Goal: Task Accomplishment & Management: Use online tool/utility

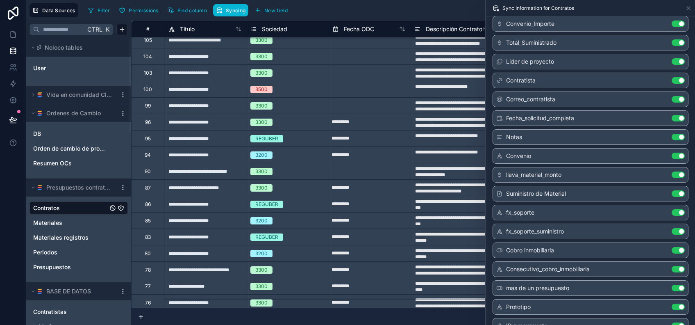
scroll to position [1082, 0]
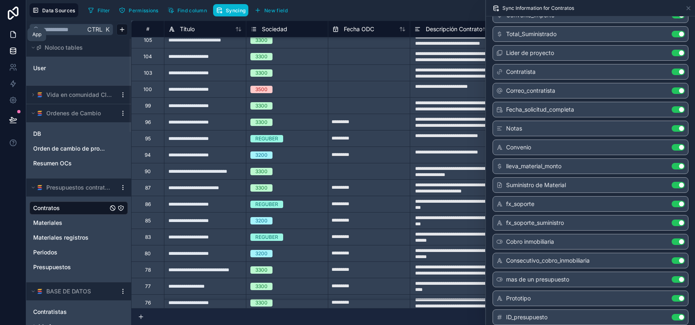
click at [17, 35] on link at bounding box center [13, 34] width 26 height 16
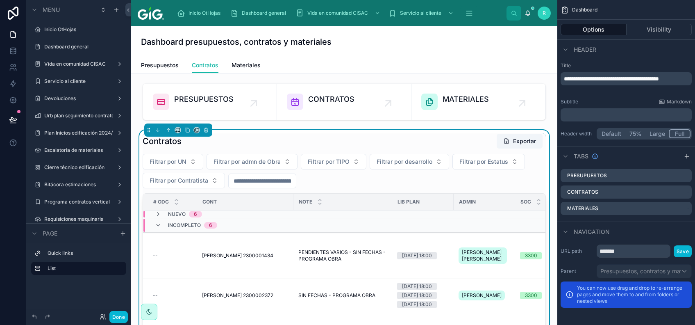
click at [279, 137] on div "Contratos Exportar" at bounding box center [344, 141] width 403 height 16
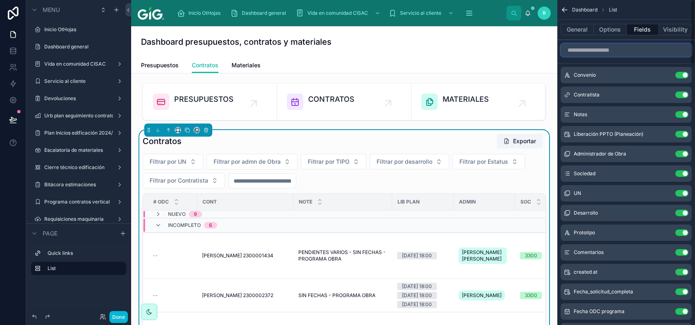
click at [624, 46] on input "scrollable content" at bounding box center [626, 49] width 131 height 13
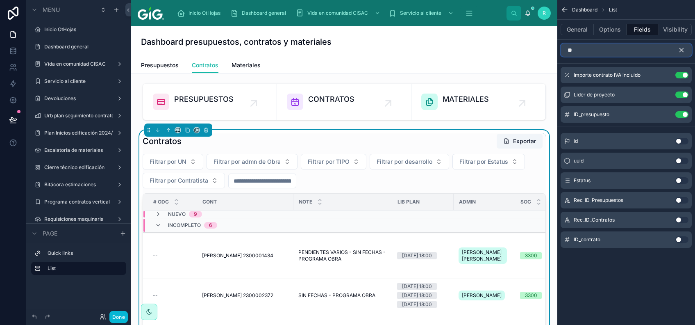
type input "**"
click at [682, 239] on button "Use setting" at bounding box center [682, 239] width 13 height 7
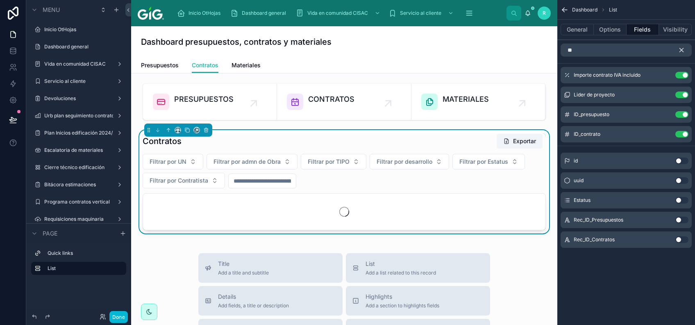
click at [683, 49] on icon "scrollable content" at bounding box center [681, 49] width 7 height 7
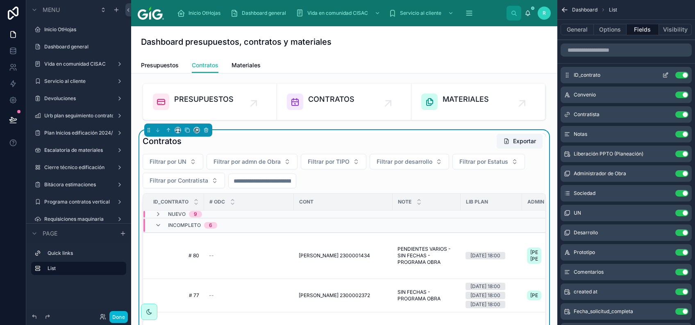
click at [663, 78] on div "ID_contrato Use setting" at bounding box center [626, 75] width 131 height 16
click at [665, 74] on icon "scrollable content" at bounding box center [666, 75] width 7 height 7
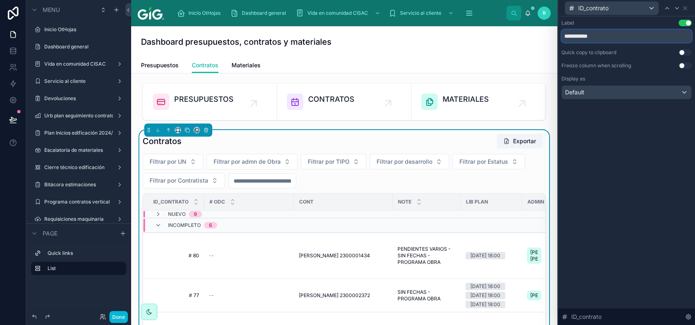
click at [605, 33] on input "**********" at bounding box center [627, 36] width 130 height 13
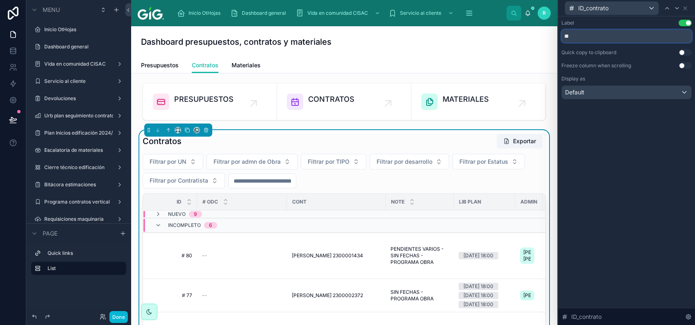
type input "**"
click at [662, 132] on div "Label Use setting ** Quick copy to clipboard Use setting Freeze column when scr…" at bounding box center [626, 170] width 137 height 308
click at [689, 9] on div "ID_contrato" at bounding box center [627, 8] width 130 height 16
click at [687, 9] on icon at bounding box center [685, 8] width 7 height 7
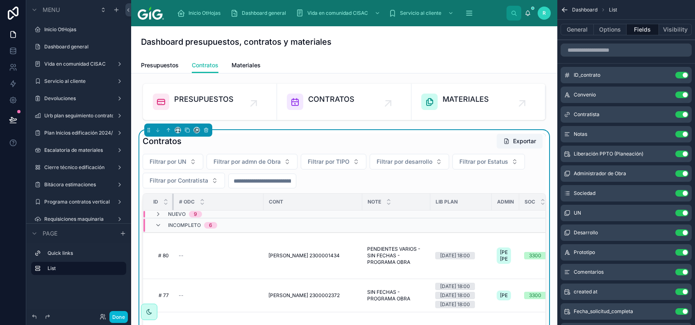
drag, startPoint x: 196, startPoint y: 201, endPoint x: 155, endPoint y: 198, distance: 40.8
click at [155, 198] on th "ID" at bounding box center [158, 202] width 31 height 17
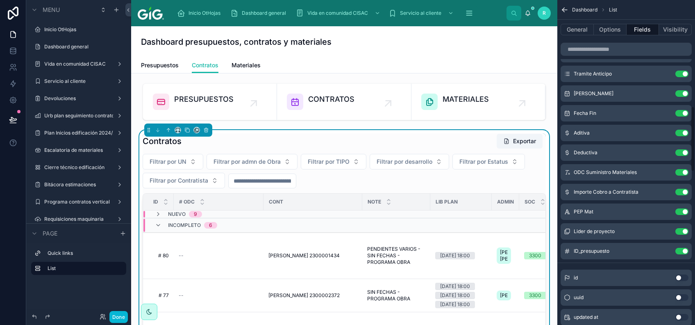
scroll to position [492, 0]
click at [163, 71] on link "Presupuestos" at bounding box center [160, 66] width 38 height 16
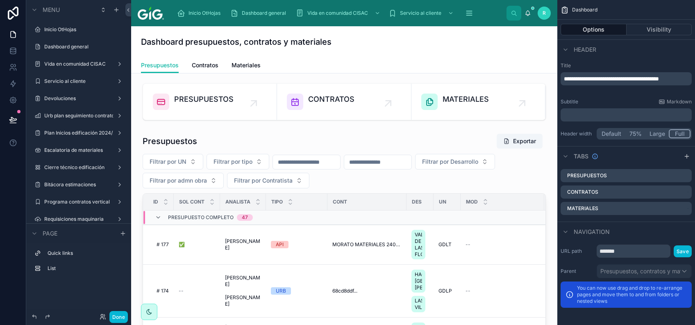
click at [314, 157] on div at bounding box center [344, 285] width 413 height 311
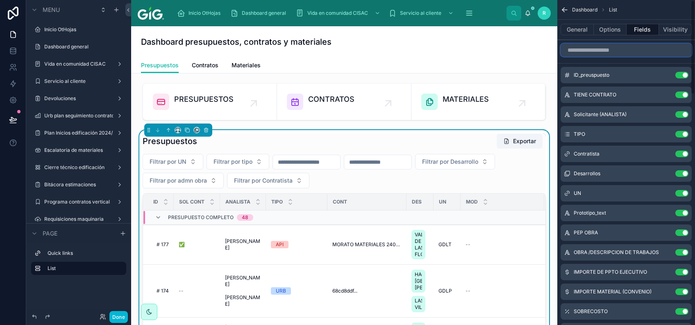
click at [643, 48] on input "scrollable content" at bounding box center [626, 49] width 131 height 13
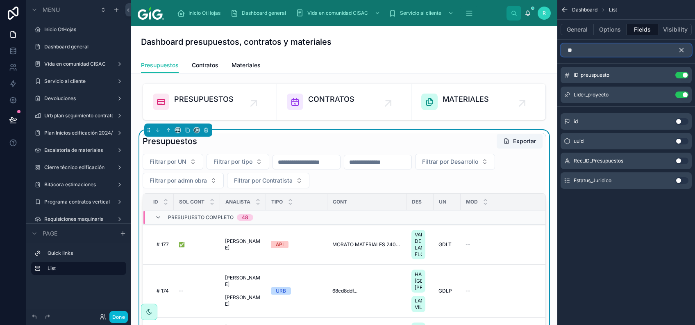
type input "*"
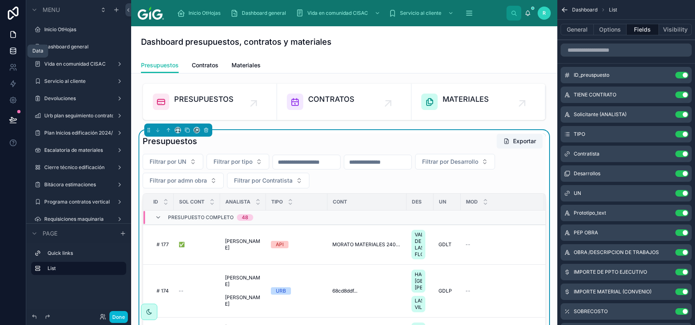
click at [19, 49] on link at bounding box center [13, 51] width 26 height 16
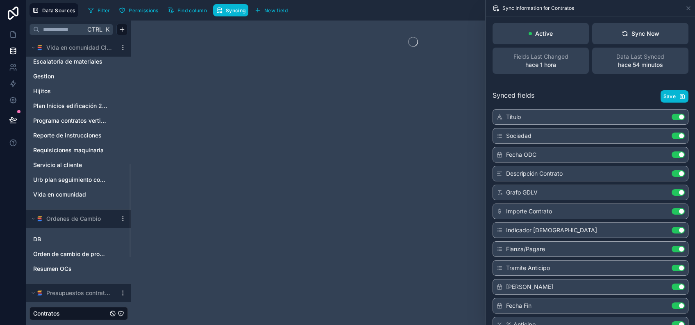
scroll to position [383, 0]
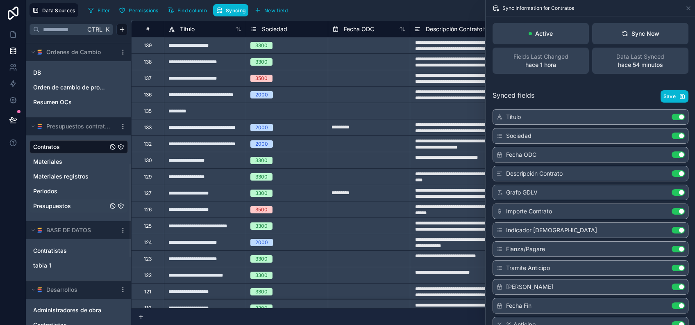
click at [75, 203] on link "Presupuestos" at bounding box center [70, 206] width 75 height 8
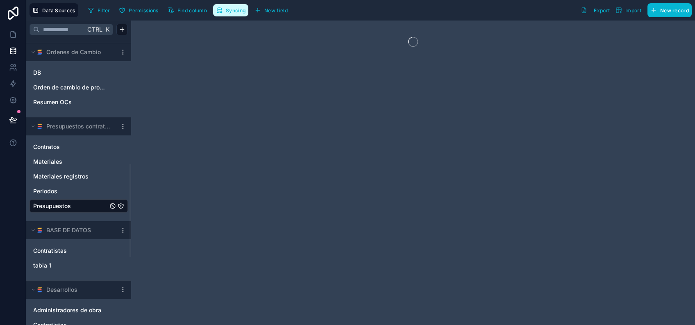
click at [219, 11] on icon "button" at bounding box center [218, 10] width 2 height 2
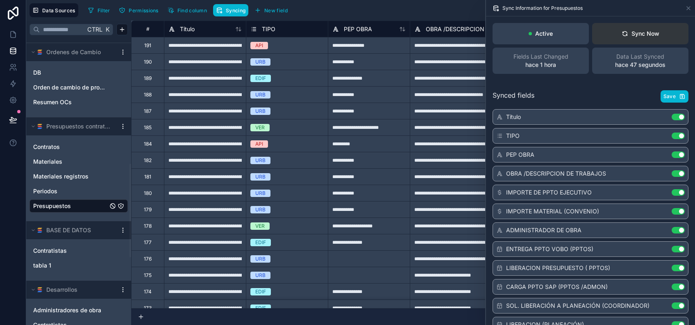
click at [648, 34] on div "Sync Now" at bounding box center [641, 34] width 38 height 8
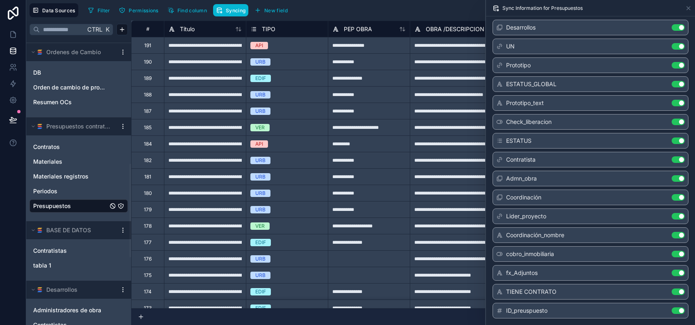
scroll to position [688, 0]
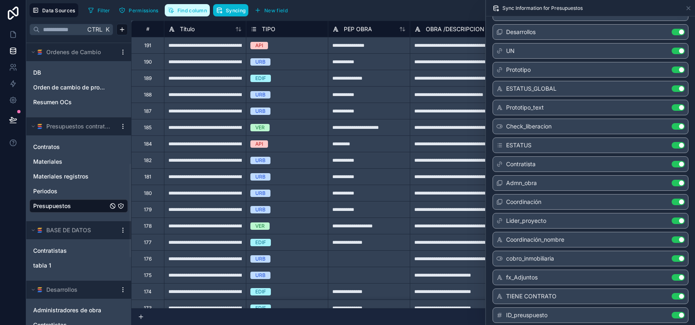
click at [190, 11] on span "Find column" at bounding box center [193, 10] width 30 height 6
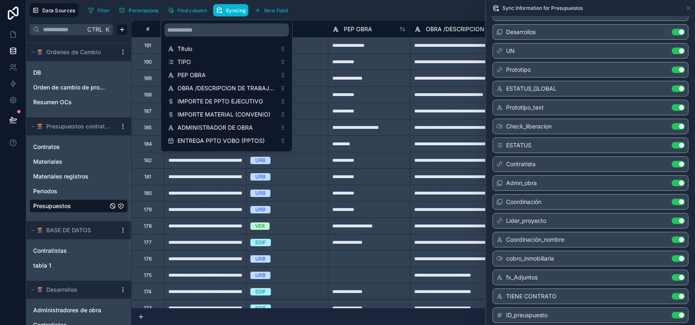
click at [216, 20] on div "scrollable content" at bounding box center [226, 30] width 131 height 20
click at [216, 27] on input "scrollable content" at bounding box center [226, 29] width 125 height 13
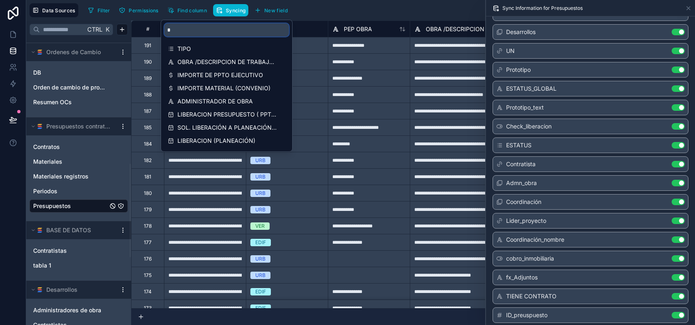
type input "**"
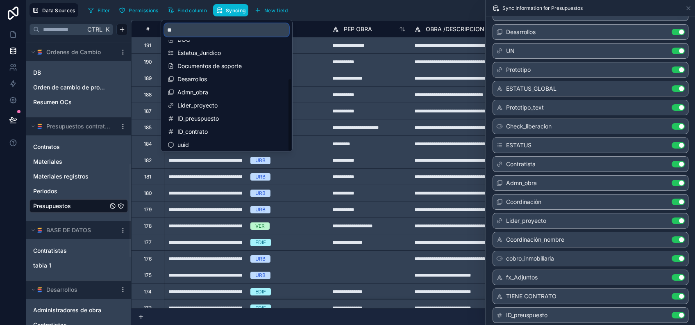
scroll to position [92, 0]
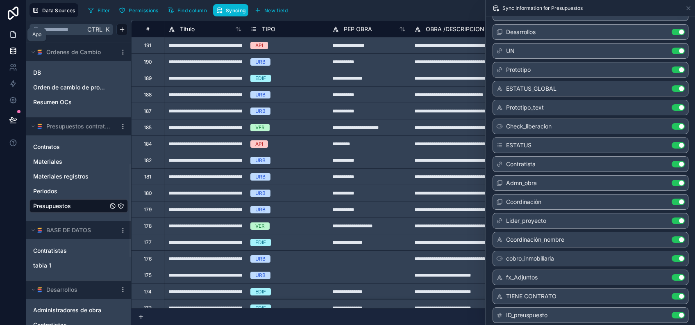
click at [11, 36] on icon at bounding box center [13, 34] width 8 height 8
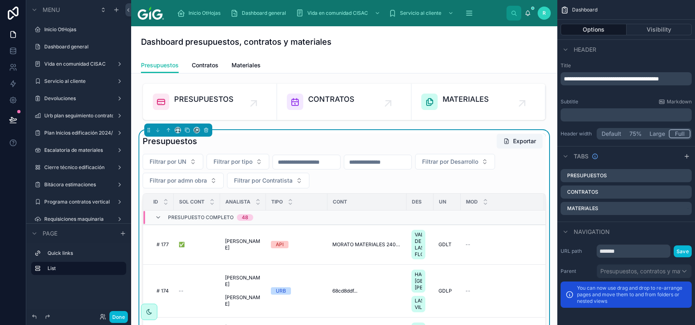
click at [358, 136] on div "Presupuestos Exportar" at bounding box center [344, 141] width 403 height 16
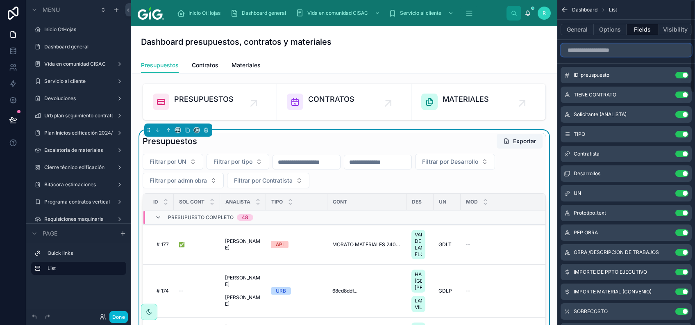
click at [645, 50] on input "scrollable content" at bounding box center [626, 49] width 131 height 13
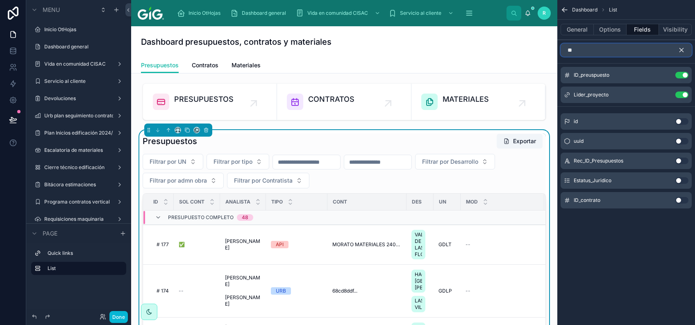
type input "**"
click at [681, 200] on button "Use setting" at bounding box center [682, 200] width 13 height 7
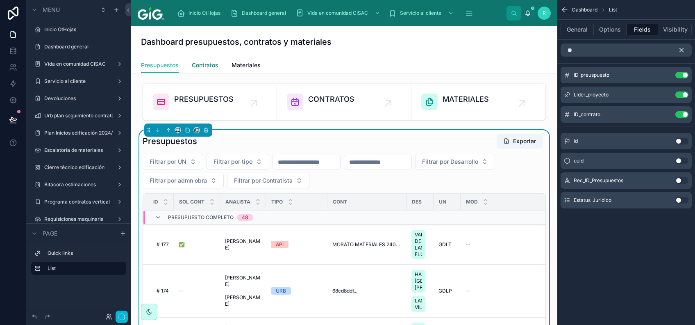
click at [205, 65] on span "Contratos" at bounding box center [205, 65] width 27 height 8
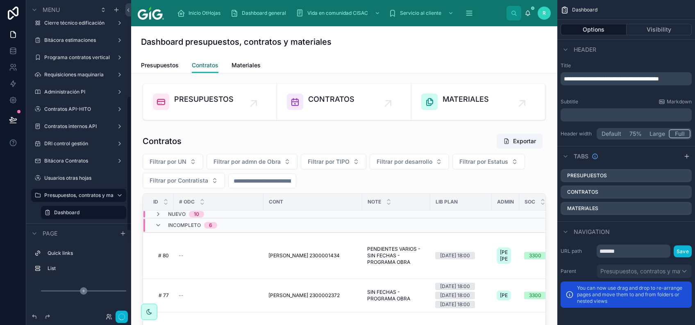
scroll to position [273, 0]
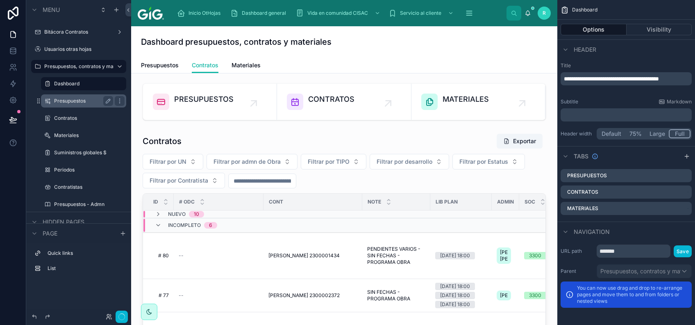
click at [83, 100] on label "Presupuestos" at bounding box center [82, 101] width 56 height 7
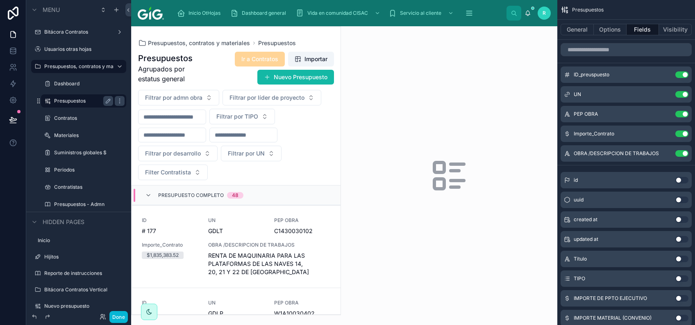
click at [240, 223] on div at bounding box center [236, 171] width 209 height 288
click at [246, 223] on span "UN" at bounding box center [236, 220] width 57 height 7
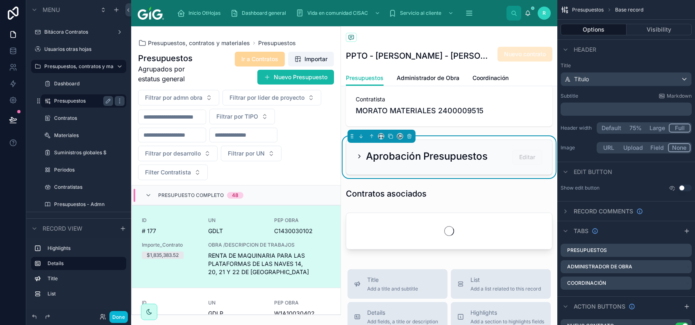
scroll to position [219, 0]
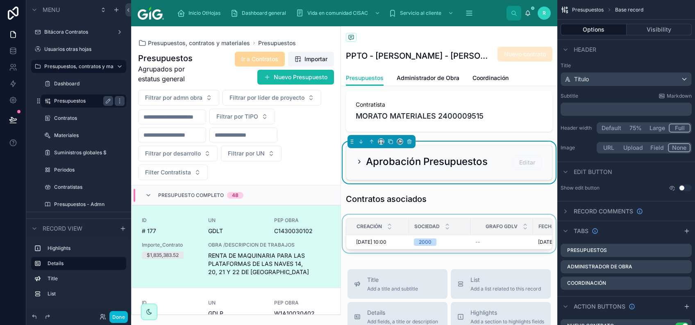
click at [437, 223] on span "Sociedad" at bounding box center [427, 226] width 25 height 7
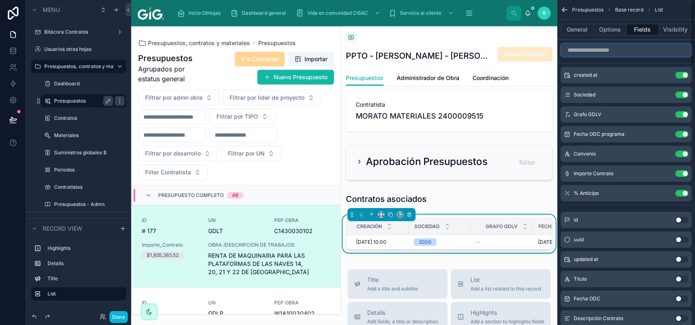
click at [634, 52] on input "scrollable content" at bounding box center [626, 49] width 131 height 13
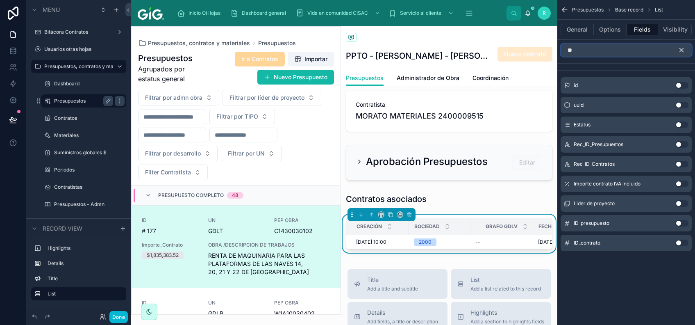
type input "**"
click at [682, 242] on button "Use setting" at bounding box center [682, 242] width 13 height 7
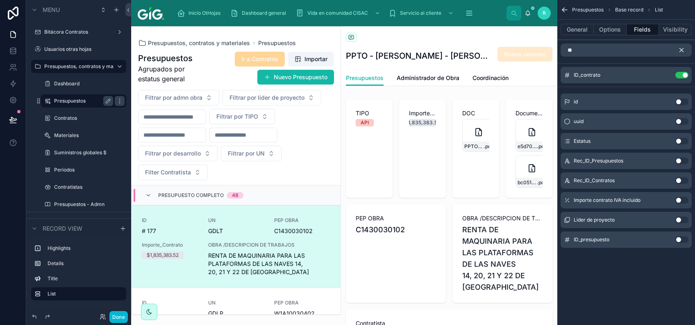
scroll to position [20, 0]
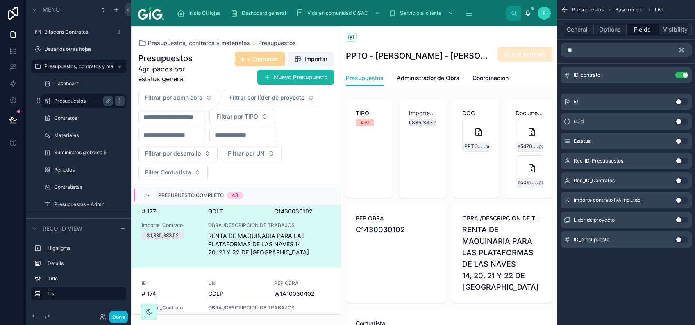
click at [681, 52] on icon "scrollable content" at bounding box center [681, 49] width 7 height 7
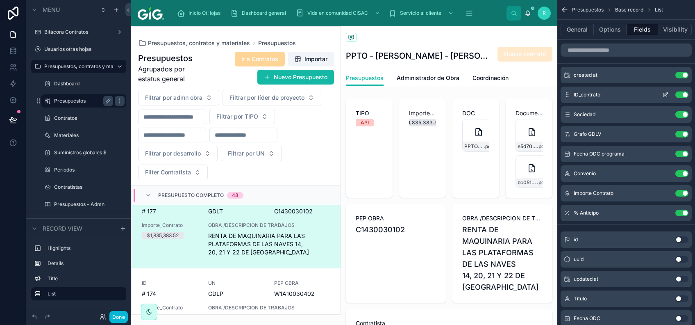
click at [666, 94] on icon "scrollable content" at bounding box center [666, 94] width 7 height 7
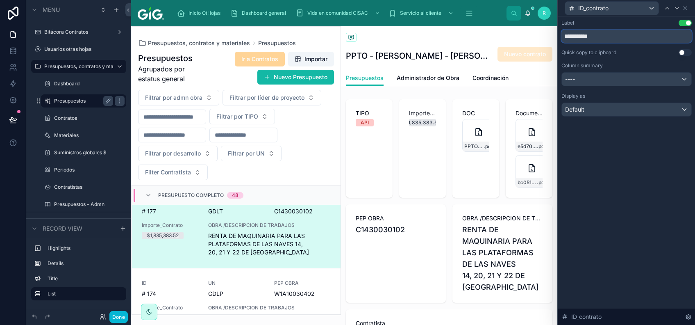
drag, startPoint x: 608, startPoint y: 32, endPoint x: 569, endPoint y: 40, distance: 39.8
click at [569, 40] on input "**********" at bounding box center [627, 36] width 130 height 13
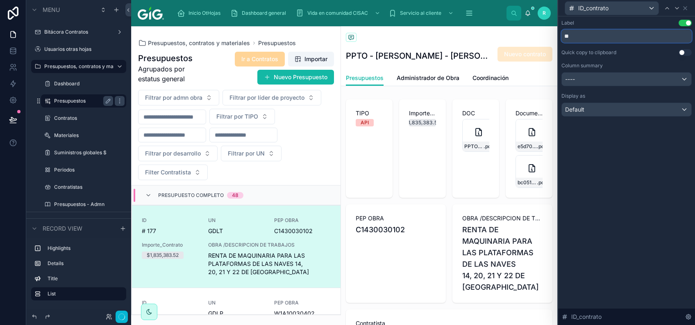
type input "**"
click at [642, 210] on div "Label Use setting ** Quick copy to clipboard Use setting Column summary ---- Di…" at bounding box center [626, 170] width 137 height 308
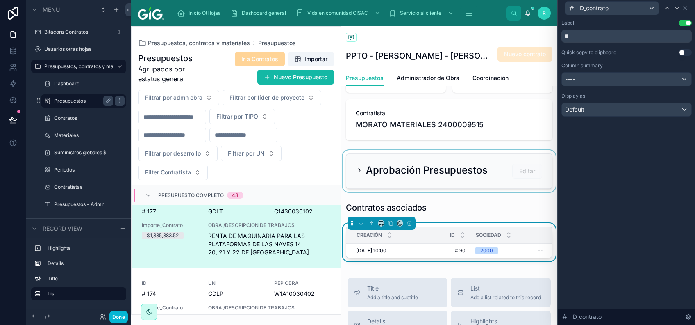
scroll to position [219, 0]
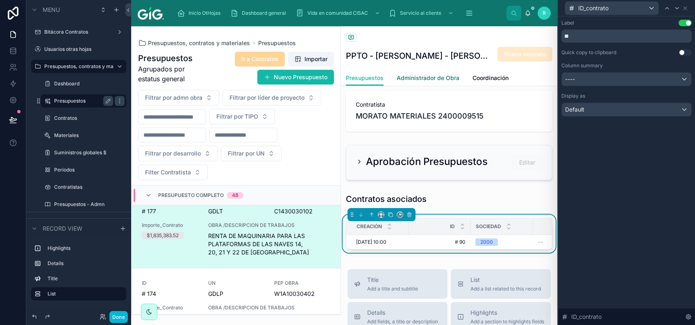
click at [447, 76] on span "Administrador de Obra" at bounding box center [428, 78] width 63 height 8
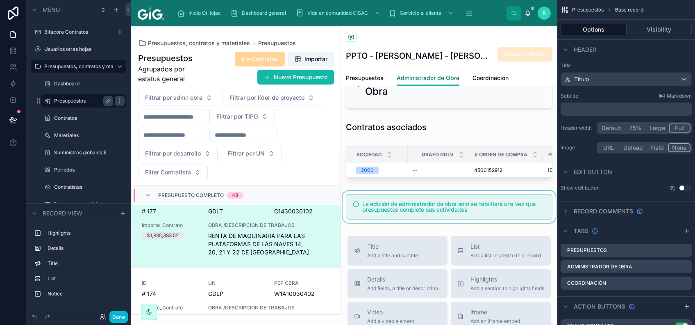
scroll to position [319, 0]
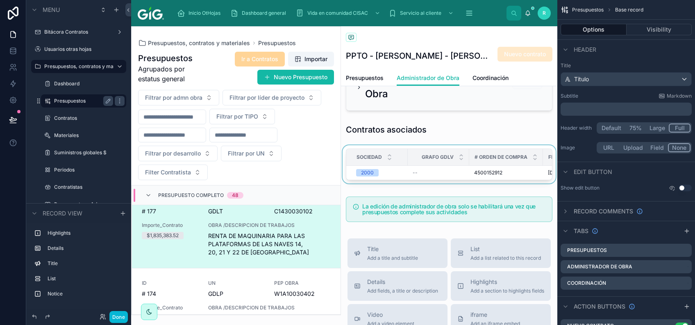
click at [454, 165] on div "Grafo GDLV" at bounding box center [438, 157] width 61 height 16
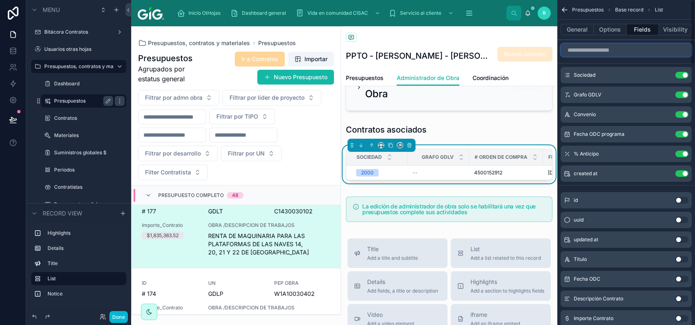
click at [631, 45] on input "scrollable content" at bounding box center [626, 49] width 131 height 13
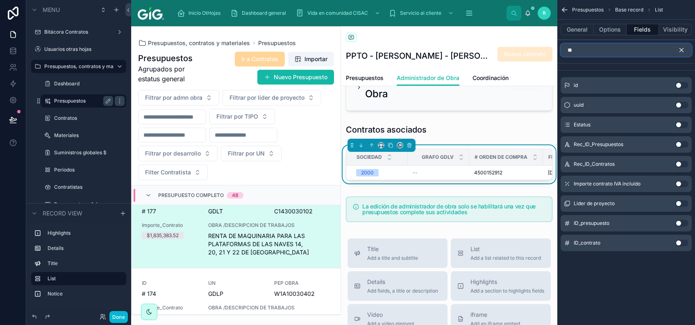
type input "**"
click at [680, 239] on button "Use setting" at bounding box center [682, 242] width 13 height 7
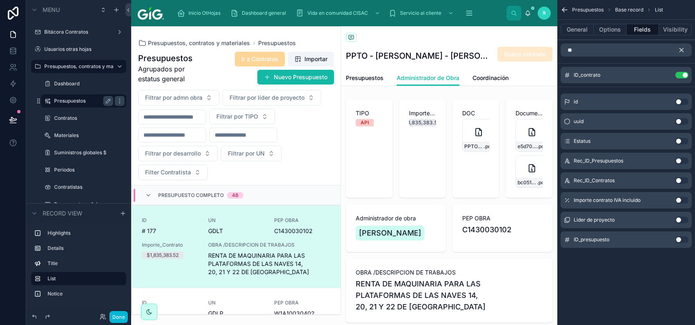
scroll to position [20, 0]
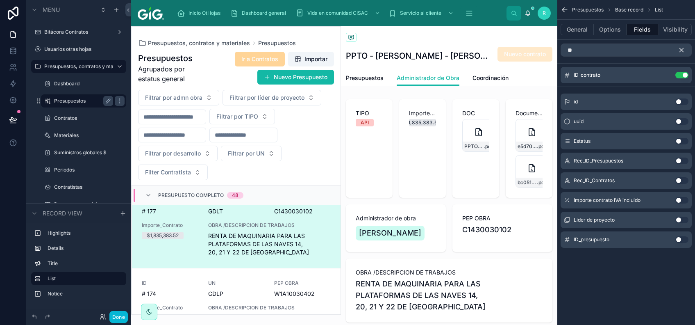
click at [685, 49] on icon "scrollable content" at bounding box center [681, 49] width 7 height 7
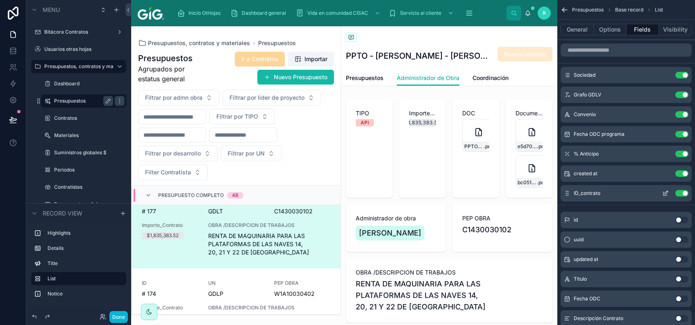
click at [662, 193] on button "scrollable content" at bounding box center [665, 193] width 13 height 7
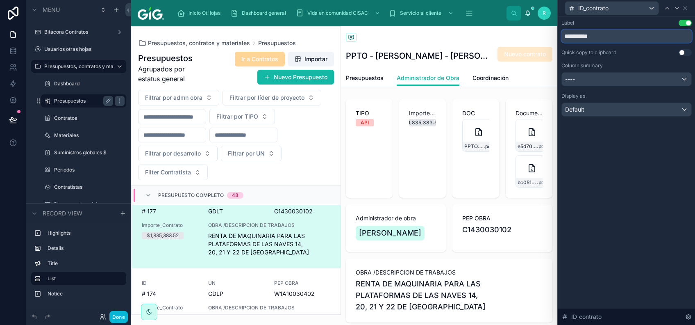
drag, startPoint x: 601, startPoint y: 38, endPoint x: 573, endPoint y: 43, distance: 28.6
click at [571, 44] on div "**********" at bounding box center [627, 68] width 130 height 97
type input "**"
click at [644, 235] on div "Label Use setting ** Quick copy to clipboard Use setting Column summary ---- Di…" at bounding box center [626, 170] width 137 height 308
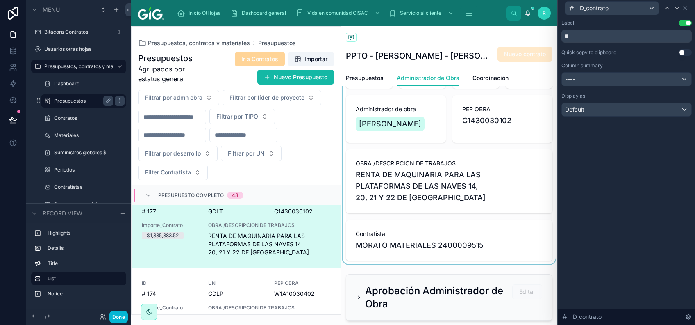
scroll to position [164, 0]
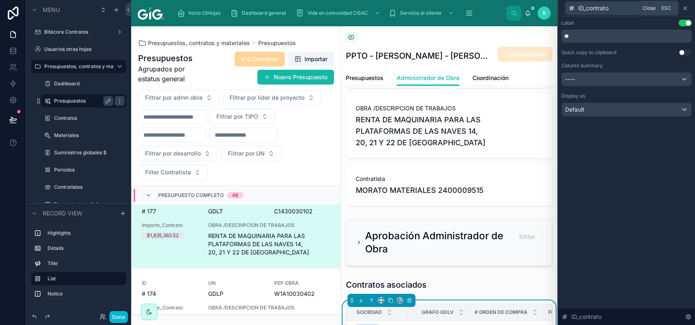
click at [688, 6] on icon at bounding box center [685, 8] width 7 height 7
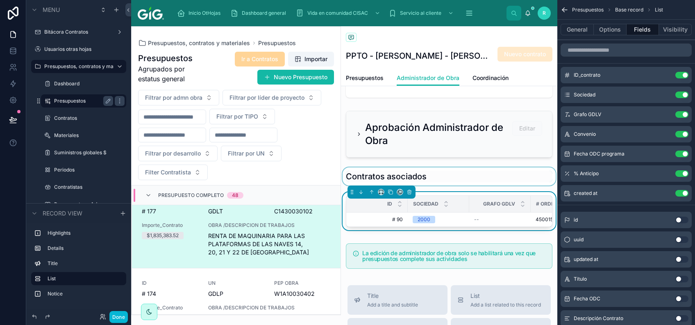
scroll to position [273, 0]
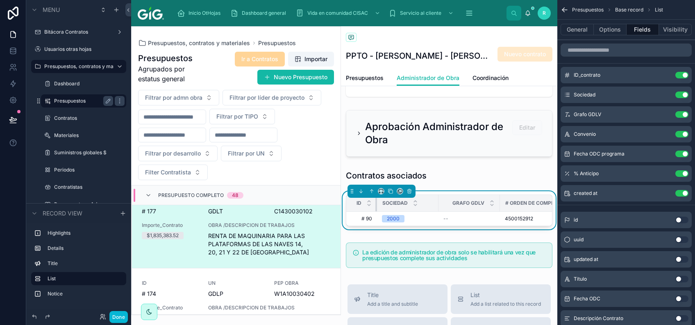
drag, startPoint x: 407, startPoint y: 226, endPoint x: 363, endPoint y: 226, distance: 43.9
click at [363, 212] on th "ID" at bounding box center [361, 203] width 31 height 17
click at [379, 78] on span "Presupuestos" at bounding box center [365, 78] width 38 height 8
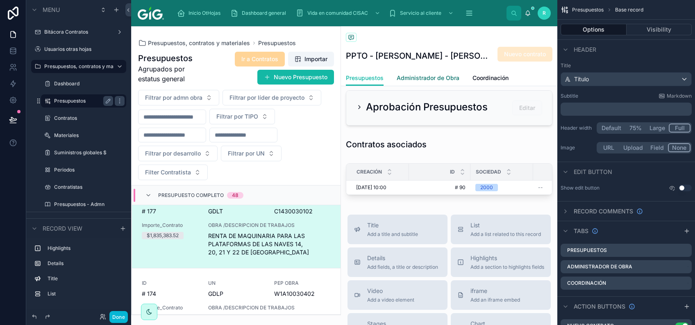
click at [423, 78] on span "Administrador de Obra" at bounding box center [428, 78] width 63 height 8
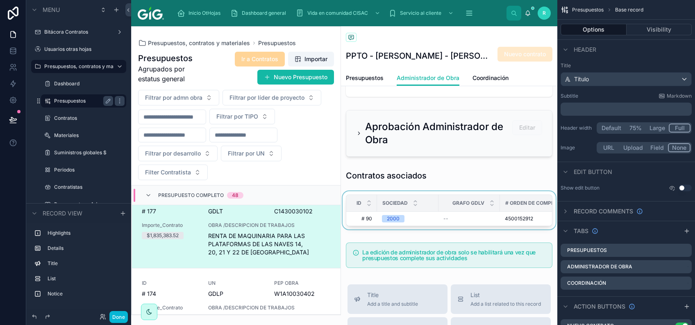
click at [428, 211] on div "Sociedad" at bounding box center [408, 203] width 61 height 16
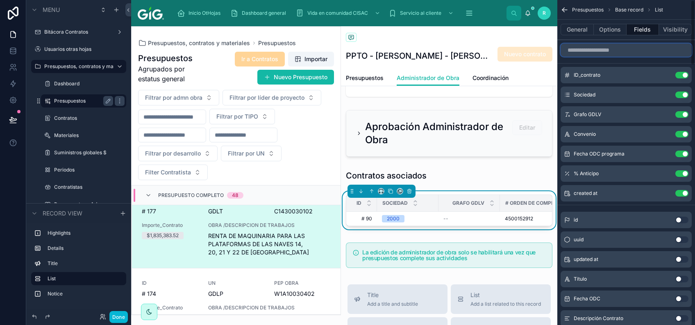
click at [652, 51] on input "scrollable content" at bounding box center [626, 49] width 131 height 13
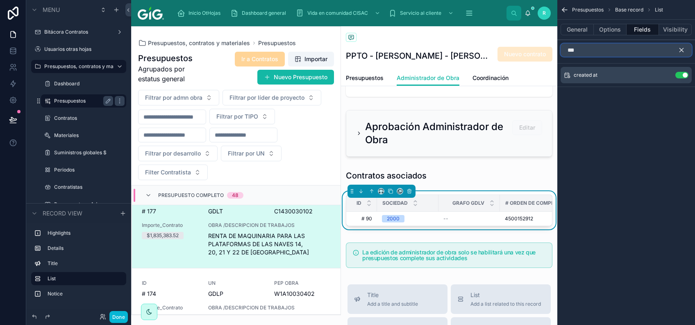
type input "***"
click at [681, 46] on icon "scrollable content" at bounding box center [681, 49] width 7 height 7
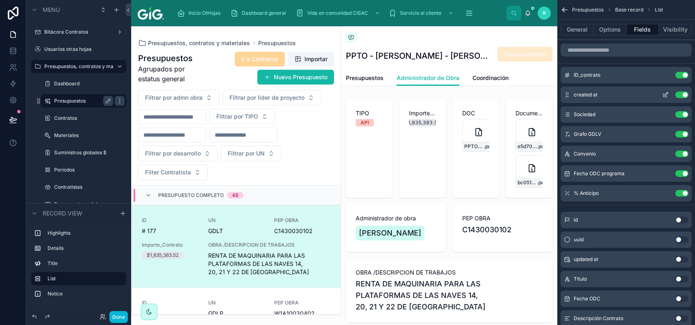
scroll to position [20, 0]
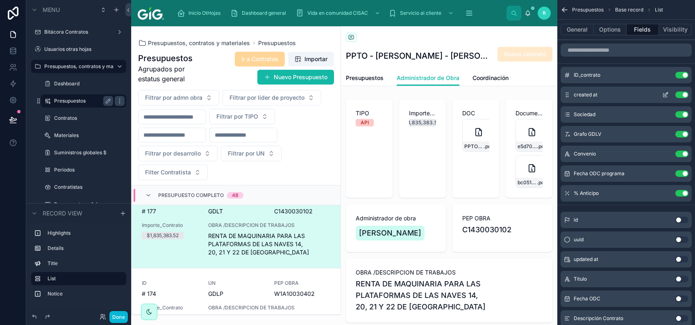
click at [666, 94] on icon "scrollable content" at bounding box center [666, 93] width 3 height 3
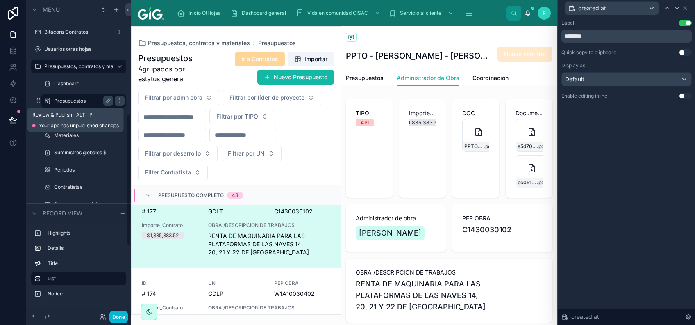
click at [4, 121] on button at bounding box center [13, 119] width 18 height 23
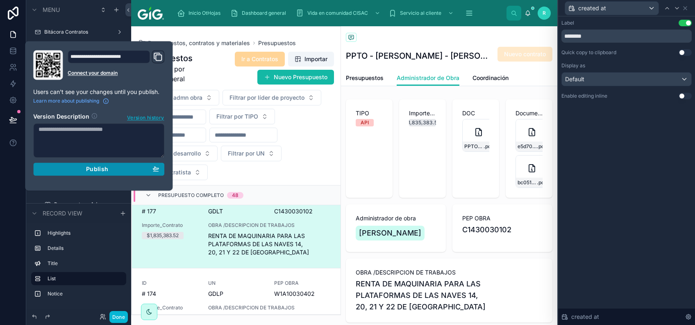
click at [85, 173] on button "Publish" at bounding box center [98, 168] width 131 height 13
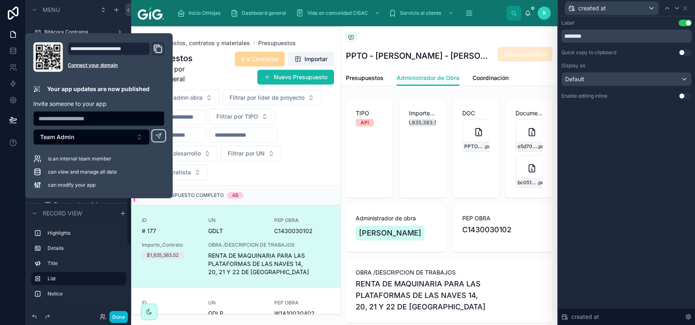
scroll to position [20, 0]
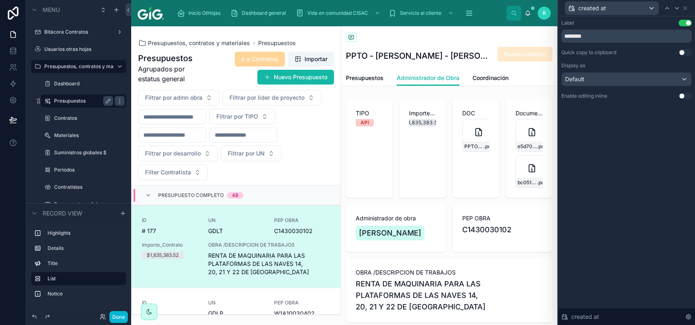
scroll to position [20, 0]
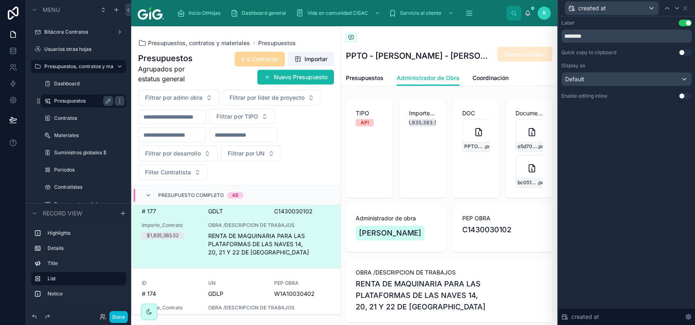
click at [257, 59] on span "Ir a Contratos" at bounding box center [260, 59] width 50 height 15
click at [73, 116] on label "Contratos" at bounding box center [82, 118] width 56 height 7
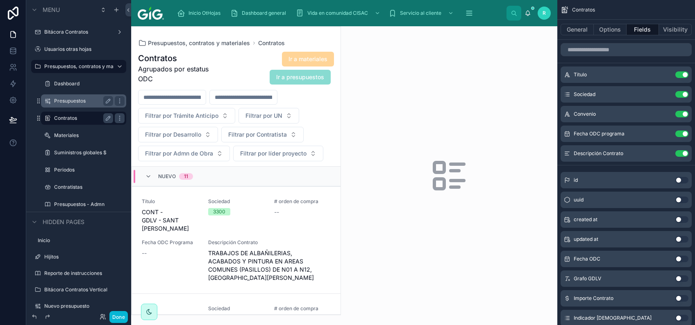
click at [285, 216] on div at bounding box center [236, 171] width 209 height 288
click at [283, 219] on div "# orden de compra --" at bounding box center [302, 215] width 57 height 34
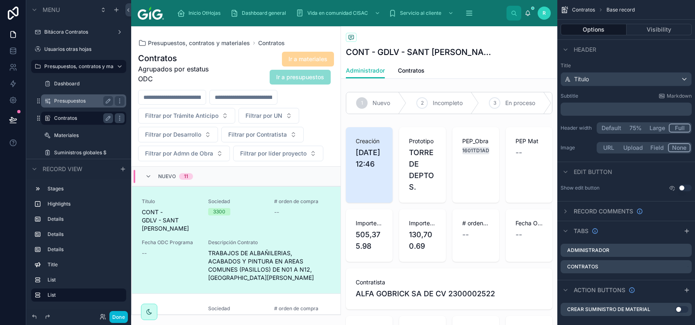
click at [277, 39] on div "Presupuestos, contratos y materiales Contratos Contratos Agrupados por estatus …" at bounding box center [236, 170] width 210 height 289
click at [276, 43] on span "Contratos" at bounding box center [271, 43] width 27 height 8
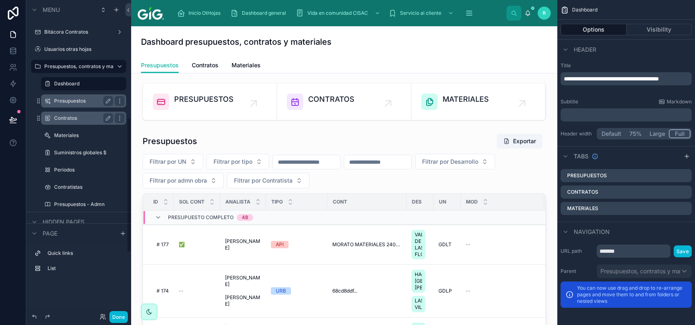
click at [82, 118] on label "Contratos" at bounding box center [82, 118] width 56 height 7
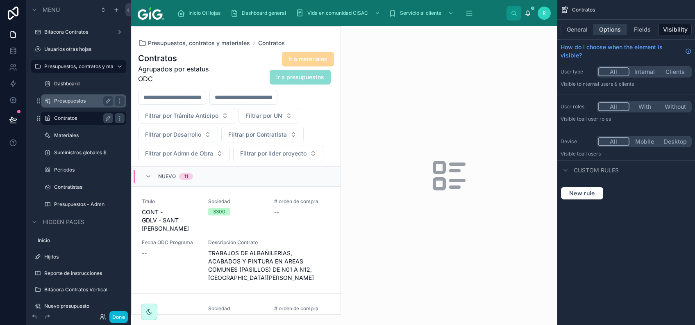
click at [614, 26] on button "Options" at bounding box center [610, 29] width 33 height 11
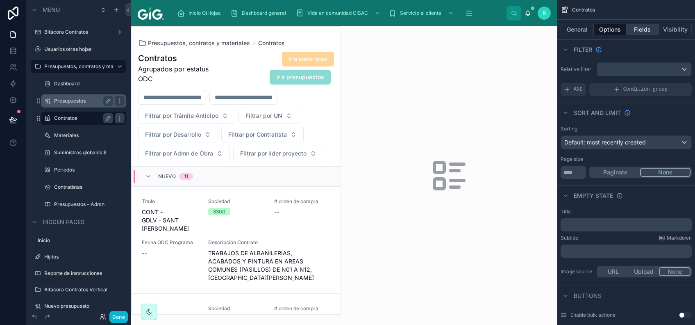
click at [643, 32] on button "Fields" at bounding box center [643, 29] width 33 height 11
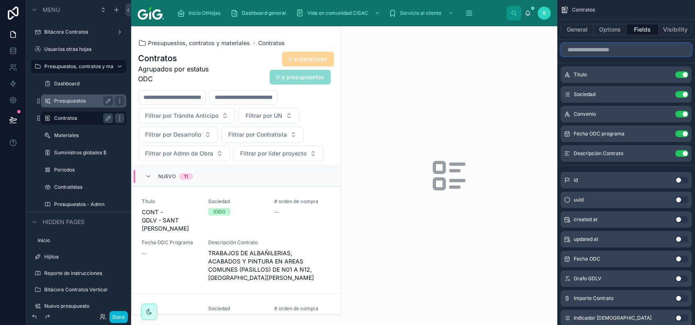
click at [628, 52] on input "scrollable content" at bounding box center [626, 49] width 131 height 13
type input "*"
click at [684, 96] on button "Use setting" at bounding box center [682, 94] width 13 height 7
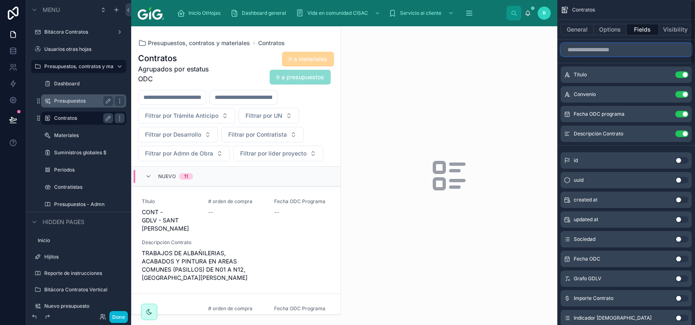
click at [646, 48] on input "scrollable content" at bounding box center [626, 49] width 131 height 13
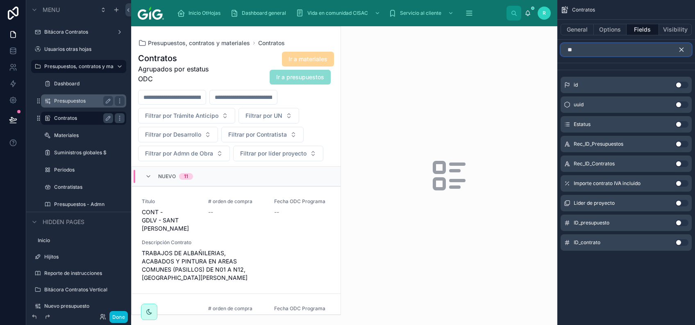
type input "**"
click at [681, 243] on button "Use setting" at bounding box center [682, 242] width 13 height 7
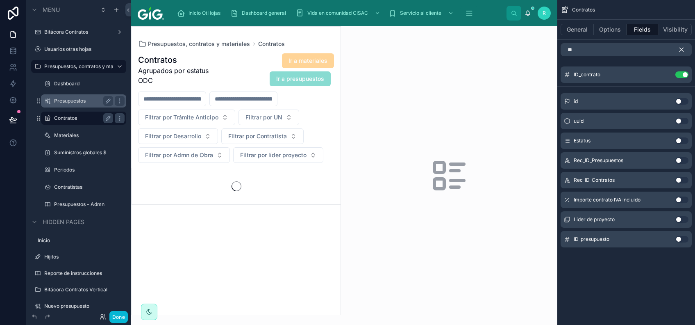
click at [685, 47] on icon "scrollable content" at bounding box center [681, 49] width 7 height 7
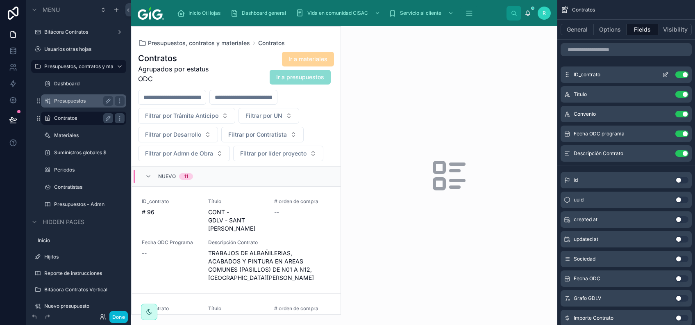
click at [669, 72] on button "scrollable content" at bounding box center [665, 74] width 13 height 7
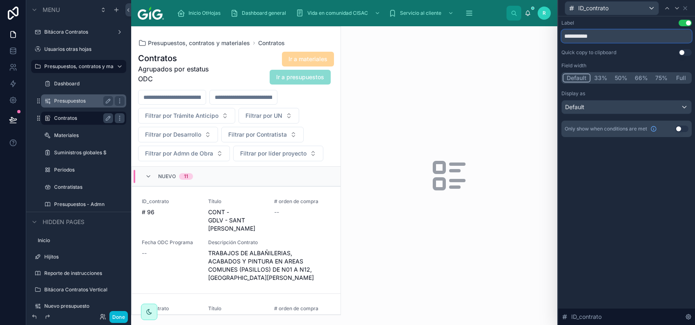
click at [607, 39] on input "**********" at bounding box center [627, 36] width 130 height 13
type input "**"
click at [640, 204] on div "Label Use setting ** Quick copy to clipboard Use setting Field width Default 33…" at bounding box center [626, 170] width 137 height 308
click at [269, 249] on span "TRABAJOS DE ALBAÑILERIAS, ACABADOS Y PINTURA EN AREAS COMUNES (PASILLOS) DE N01…" at bounding box center [269, 265] width 123 height 33
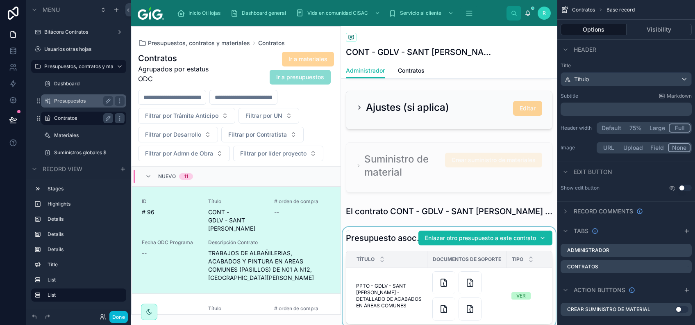
scroll to position [547, 0]
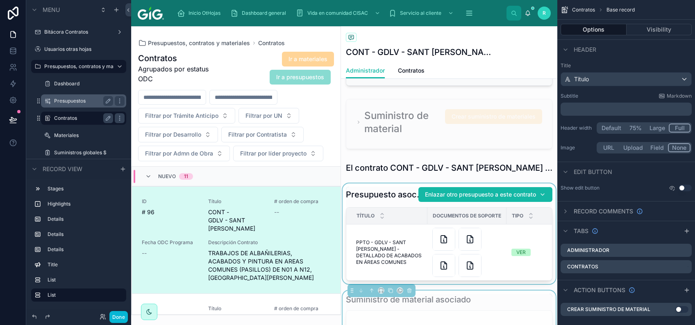
click at [399, 183] on div at bounding box center [449, 233] width 216 height 100
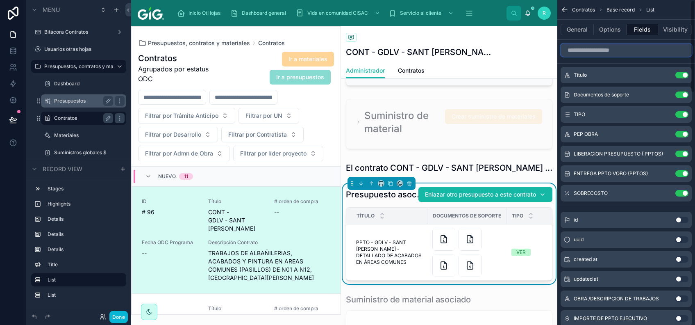
click at [636, 46] on input "scrollable content" at bounding box center [626, 49] width 131 height 13
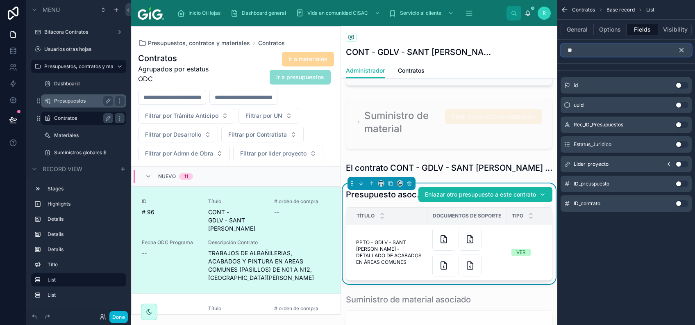
type input "**"
click at [681, 183] on button "Use setting" at bounding box center [682, 183] width 13 height 7
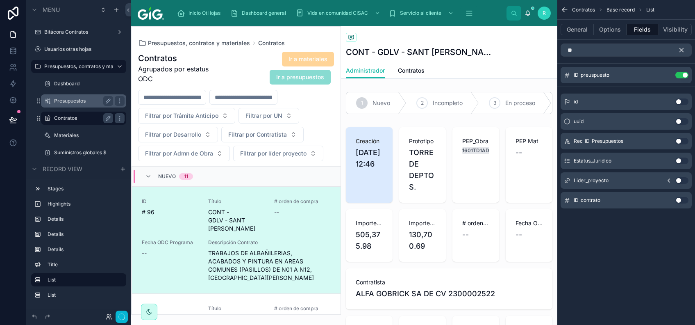
scroll to position [20, 0]
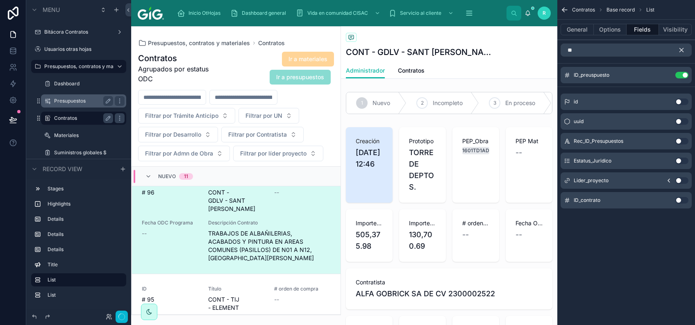
click at [683, 48] on icon "scrollable content" at bounding box center [681, 49] width 7 height 7
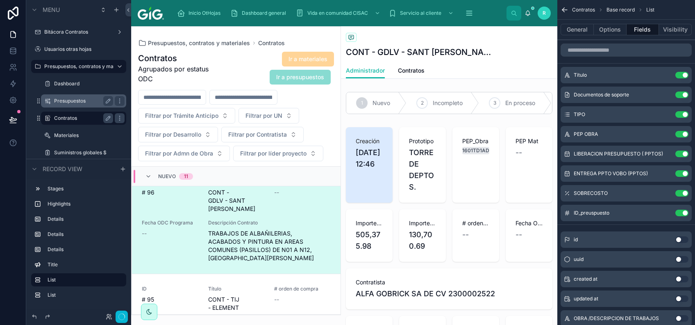
drag, startPoint x: 566, startPoint y: 213, endPoint x: 567, endPoint y: 134, distance: 79.1
click at [666, 73] on icon "scrollable content" at bounding box center [666, 75] width 7 height 7
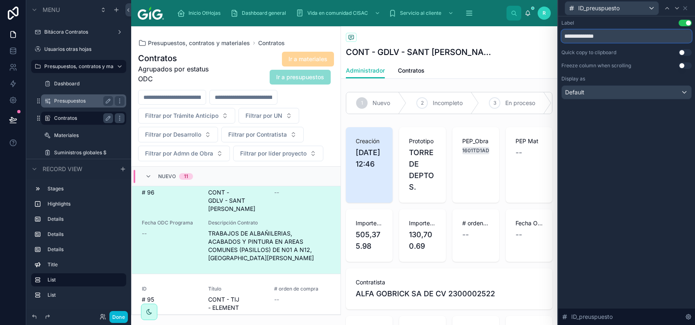
drag, startPoint x: 649, startPoint y: 34, endPoint x: 596, endPoint y: 39, distance: 52.6
click at [596, 39] on input "**********" at bounding box center [627, 36] width 130 height 13
type input "**"
click at [648, 167] on div "Label Use setting ** Quick copy to clipboard Use setting Freeze column when scr…" at bounding box center [626, 170] width 137 height 308
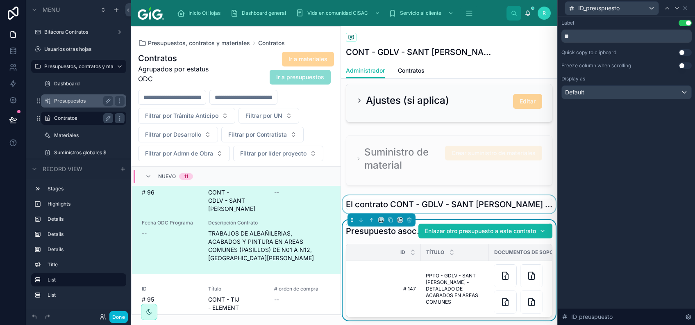
scroll to position [547, 0]
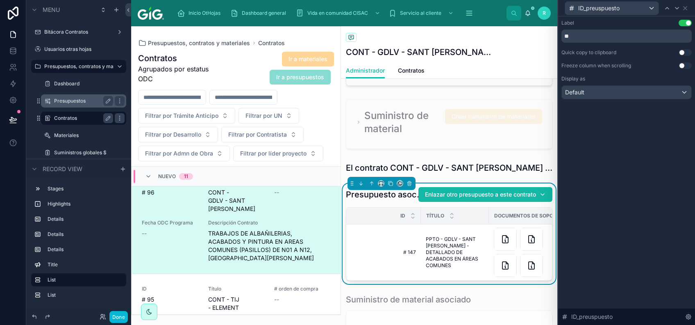
click at [421, 207] on th "Título" at bounding box center [455, 215] width 68 height 17
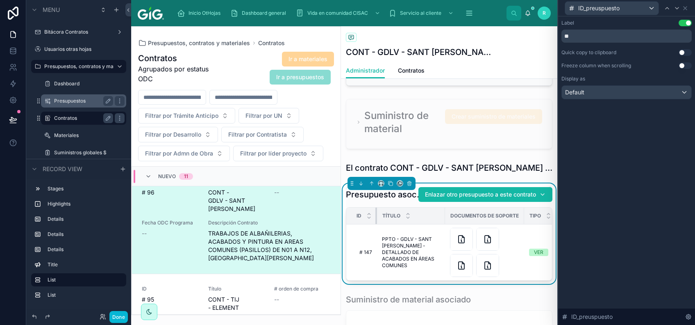
drag, startPoint x: 419, startPoint y: 203, endPoint x: 361, endPoint y: 210, distance: 58.6
click at [361, 210] on th "ID" at bounding box center [361, 215] width 31 height 17
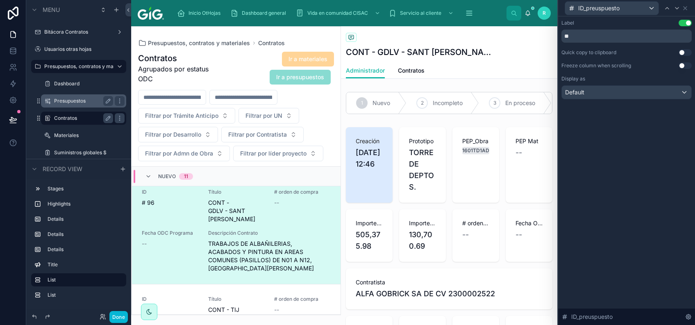
scroll to position [0, 0]
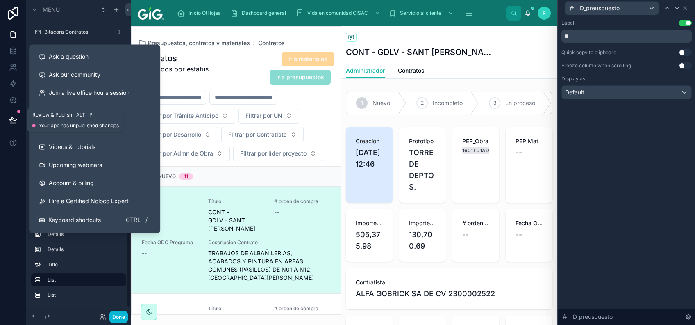
click at [11, 116] on icon at bounding box center [13, 120] width 8 height 8
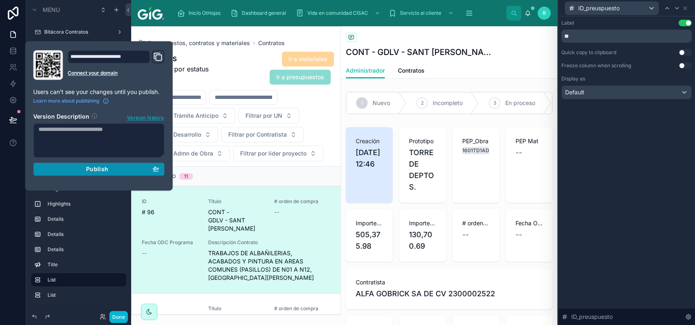
click at [108, 173] on button "Publish" at bounding box center [98, 168] width 131 height 13
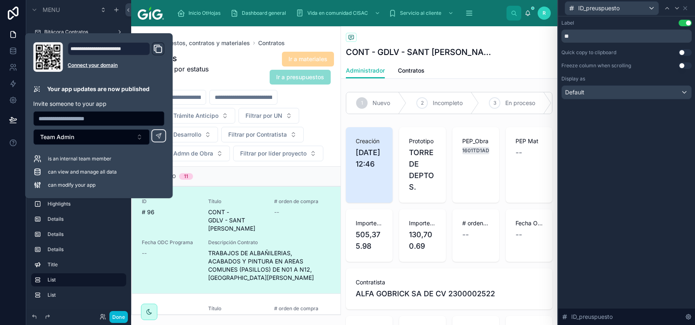
scroll to position [20, 0]
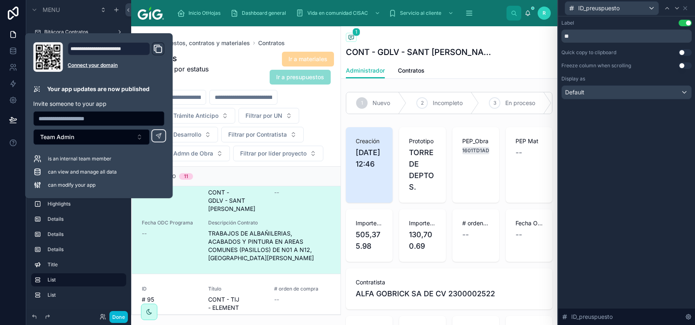
drag, startPoint x: 503, startPoint y: 52, endPoint x: 426, endPoint y: 66, distance: 78.3
click at [503, 52] on div at bounding box center [522, 52] width 62 height 1
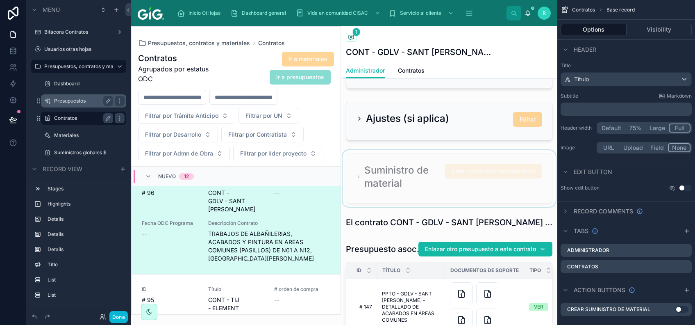
scroll to position [601, 0]
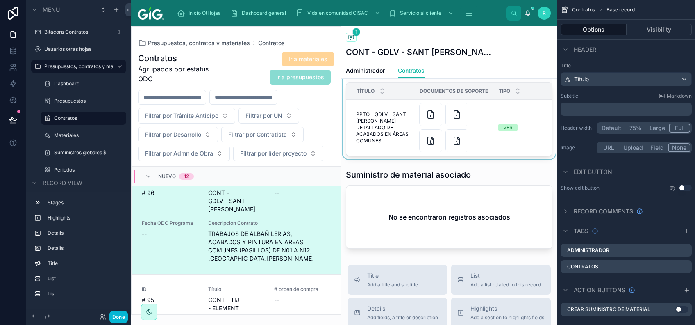
scroll to position [578, 0]
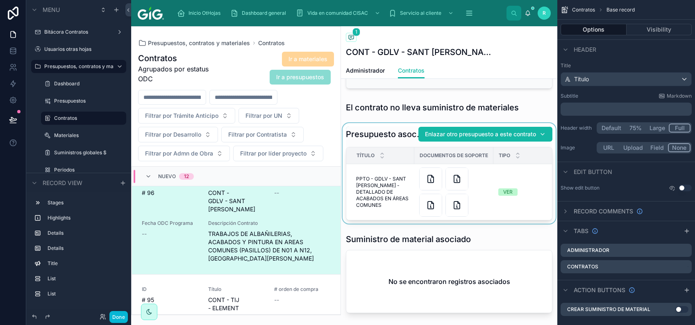
click at [398, 126] on div at bounding box center [449, 173] width 216 height 100
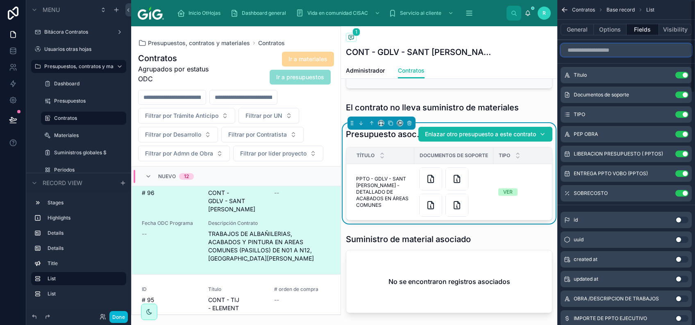
click at [654, 49] on input "scrollable content" at bounding box center [626, 49] width 131 height 13
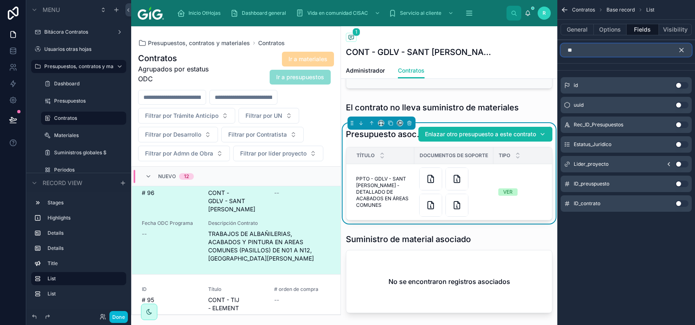
type input "**"
click at [680, 183] on button "Use setting" at bounding box center [682, 183] width 13 height 7
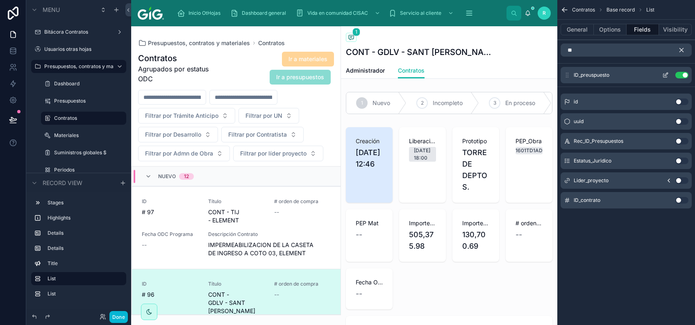
scroll to position [102, 0]
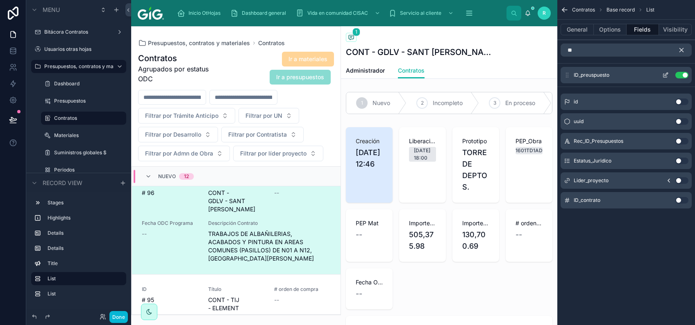
click at [665, 76] on icon "scrollable content" at bounding box center [666, 75] width 7 height 7
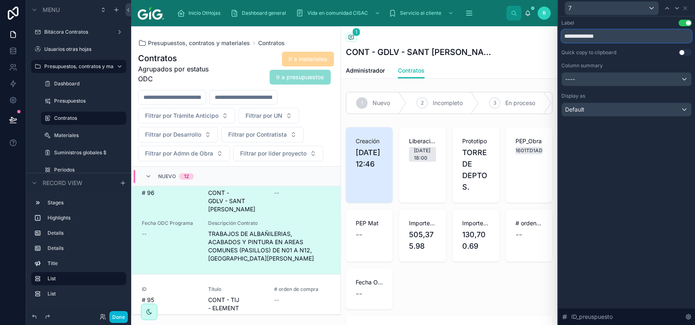
drag, startPoint x: 616, startPoint y: 40, endPoint x: 570, endPoint y: 46, distance: 47.1
click at [570, 46] on div "**********" at bounding box center [627, 68] width 130 height 97
type input "**"
click at [649, 204] on div "Label Use setting ** Quick copy to clipboard Use setting Column summary ---- Di…" at bounding box center [626, 170] width 137 height 308
click at [686, 8] on icon at bounding box center [685, 8] width 7 height 7
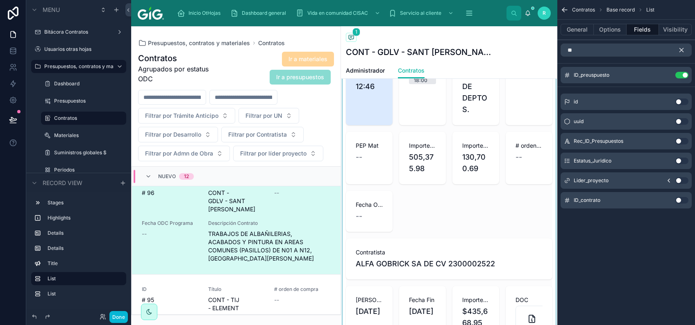
scroll to position [273, 0]
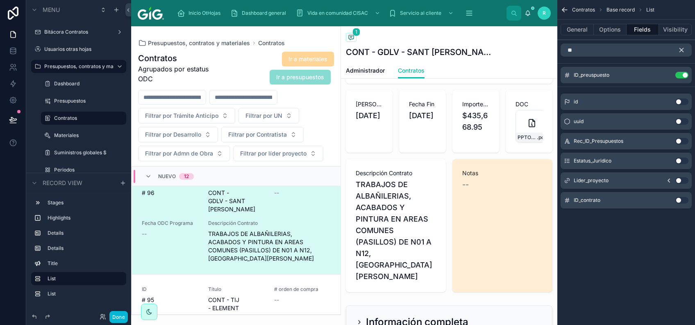
drag, startPoint x: 682, startPoint y: 50, endPoint x: 672, endPoint y: 54, distance: 11.2
click at [682, 48] on icon "scrollable content" at bounding box center [681, 49] width 7 height 7
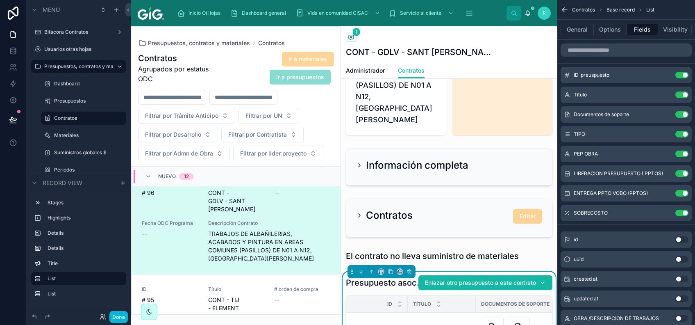
scroll to position [492, 0]
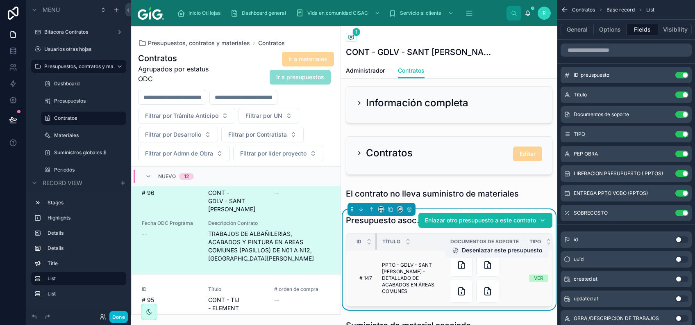
drag, startPoint x: 407, startPoint y: 229, endPoint x: 356, endPoint y: 237, distance: 51.4
click at [356, 237] on table "ID Título Documentos de soporte TIPO PEP OBRA LIBERACION PRESUPUESTO ( PPTOS) E…" at bounding box center [635, 269] width 578 height 73
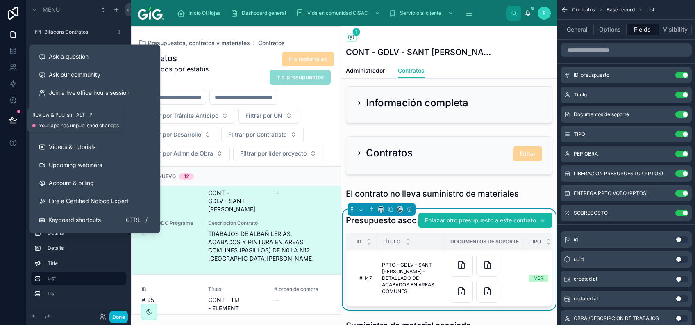
click at [12, 123] on icon at bounding box center [13, 123] width 6 height 0
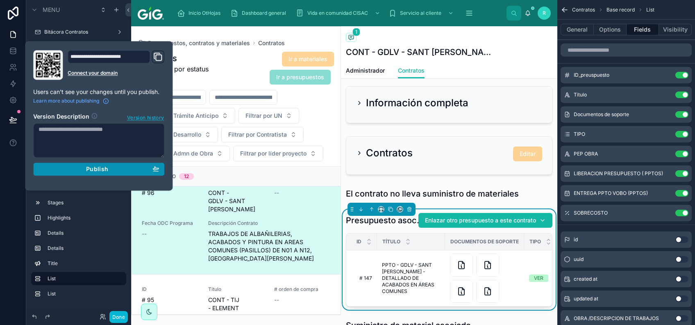
click at [116, 171] on div "Publish" at bounding box center [99, 168] width 121 height 7
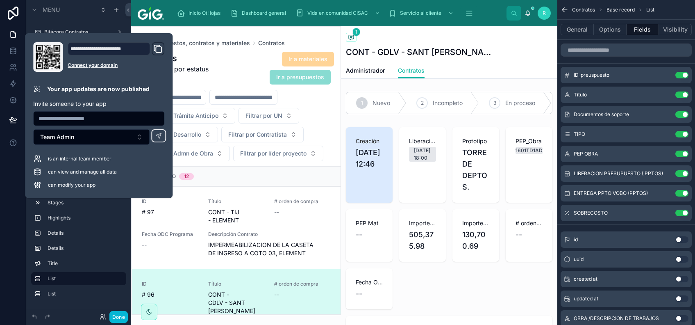
scroll to position [102, 0]
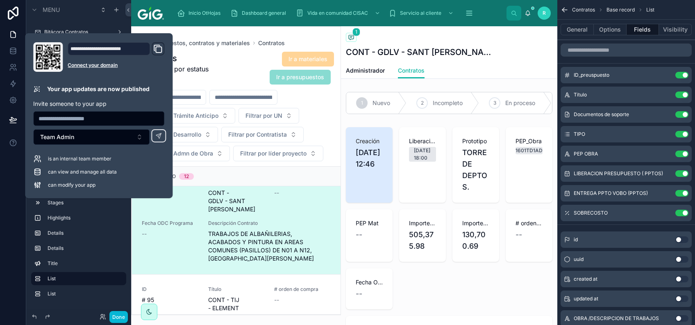
drag, startPoint x: 509, startPoint y: 47, endPoint x: 508, endPoint y: 59, distance: 12.3
click at [509, 47] on div "CONT - GDLV - SANT [PERSON_NAME]" at bounding box center [449, 51] width 207 height 11
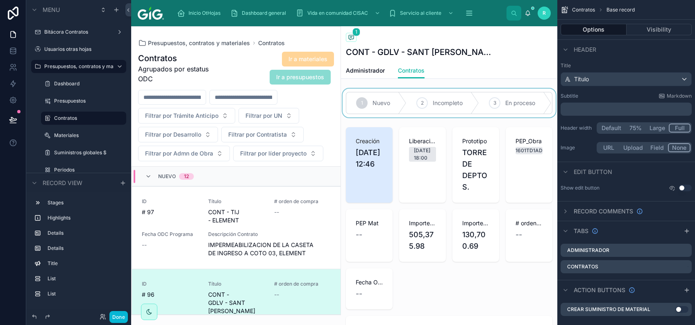
scroll to position [102, 0]
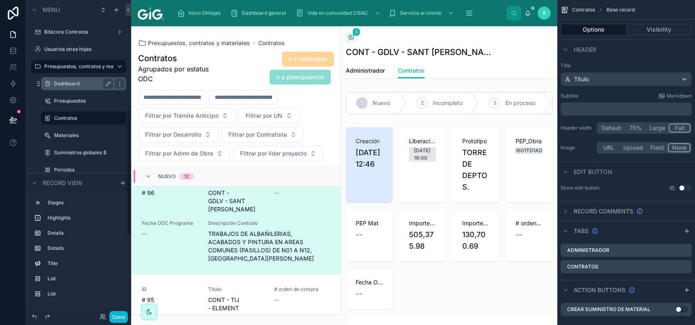
click at [82, 86] on label "Dashboard" at bounding box center [82, 83] width 56 height 7
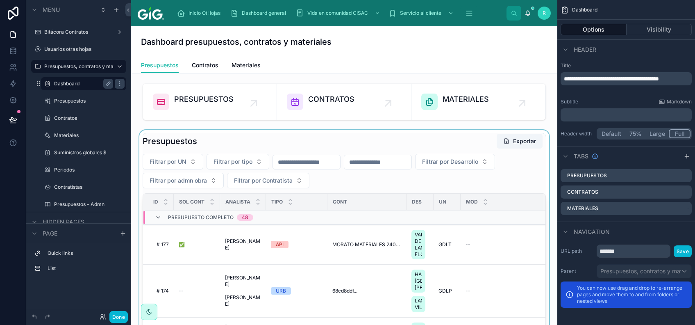
click at [301, 154] on div at bounding box center [344, 285] width 413 height 311
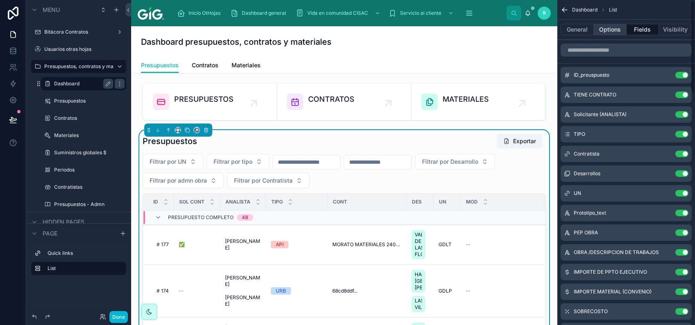
click at [608, 31] on button "Options" at bounding box center [610, 29] width 33 height 11
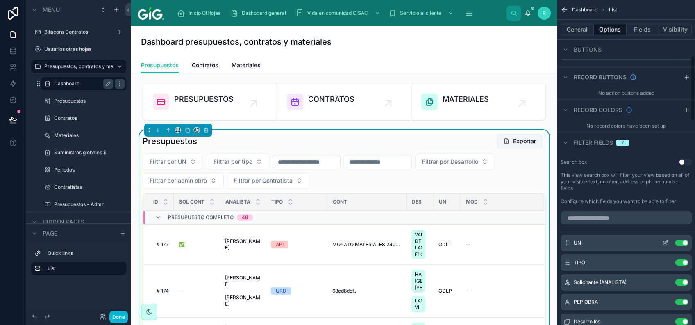
scroll to position [383, 0]
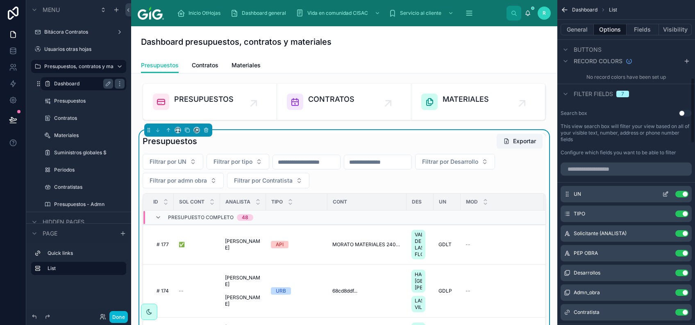
click at [665, 197] on div "UN Use setting" at bounding box center [626, 194] width 131 height 16
click at [668, 191] on icon "scrollable content" at bounding box center [666, 194] width 7 height 7
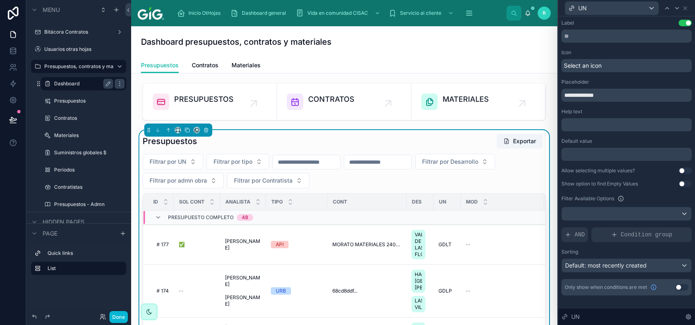
click at [683, 172] on button "Use setting" at bounding box center [685, 170] width 13 height 7
click at [683, 11] on div "UN" at bounding box center [627, 8] width 130 height 16
click at [684, 10] on icon at bounding box center [685, 8] width 7 height 7
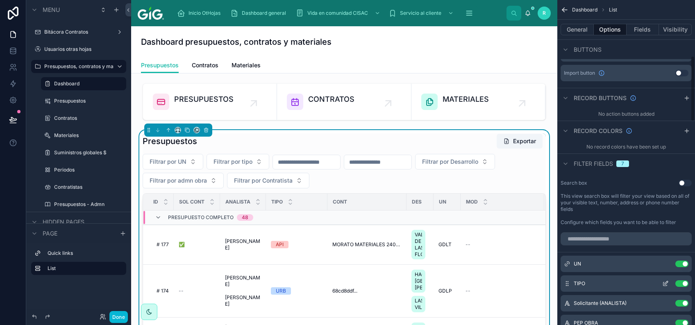
scroll to position [273, 0]
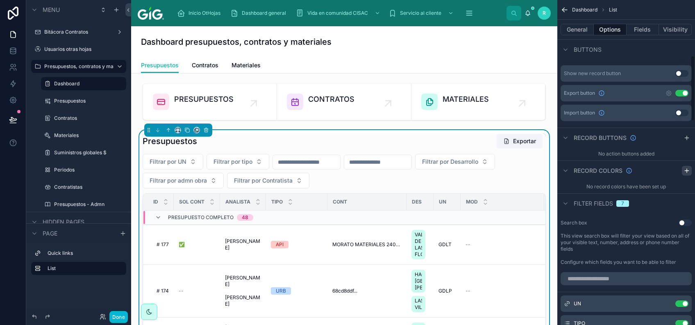
click at [690, 168] on icon "scrollable content" at bounding box center [687, 170] width 7 height 7
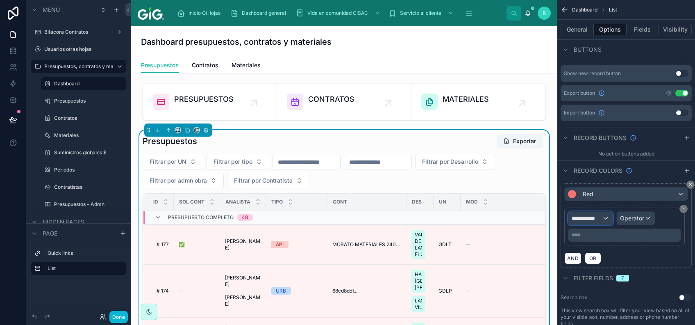
click at [598, 217] on span "**********" at bounding box center [587, 218] width 30 height 8
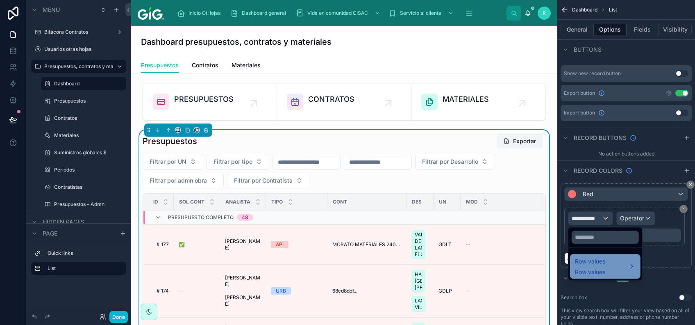
click at [613, 266] on div "Row values Row values" at bounding box center [605, 266] width 61 height 20
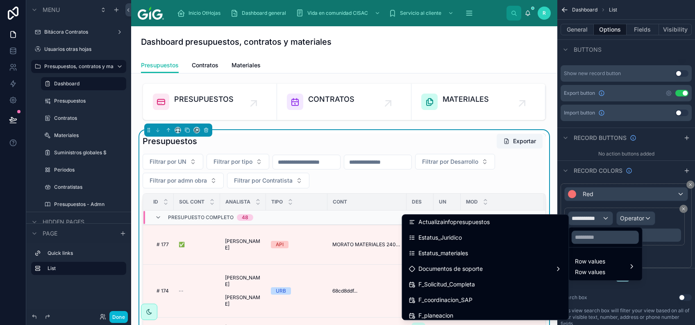
scroll to position [395, 0]
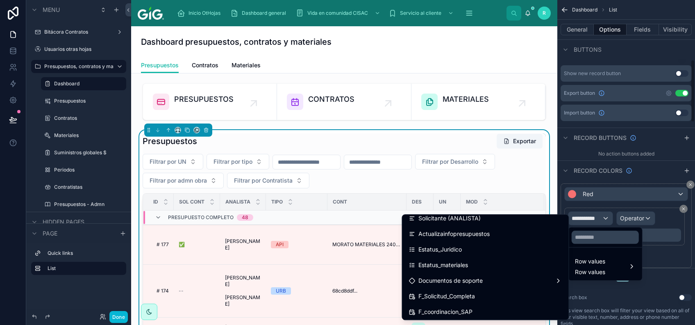
click at [692, 184] on div "scrollable content" at bounding box center [347, 162] width 695 height 325
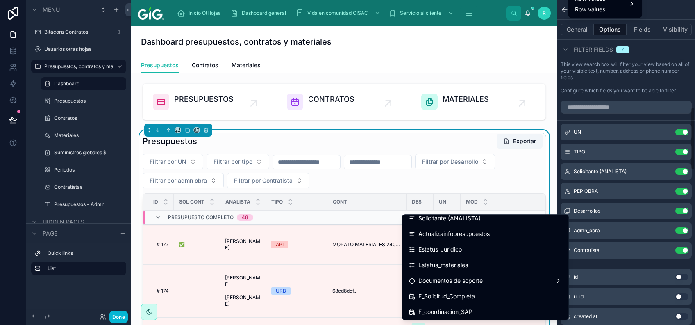
scroll to position [601, 0]
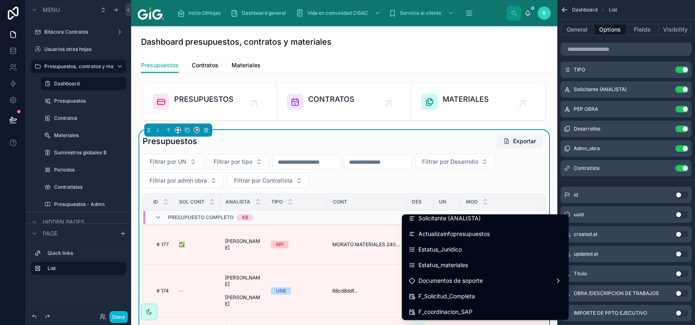
click at [636, 184] on div "scrollable content" at bounding box center [347, 162] width 695 height 325
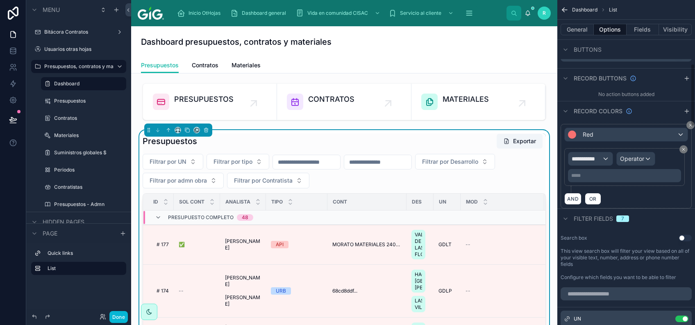
scroll to position [328, 0]
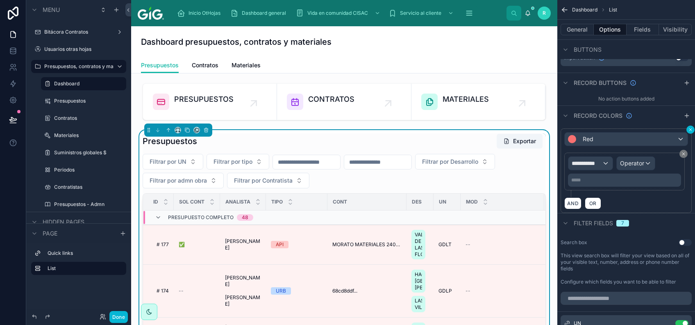
click at [688, 129] on button "scrollable content" at bounding box center [691, 129] width 8 height 8
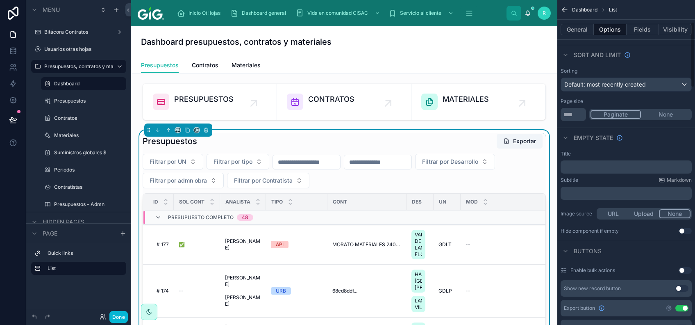
scroll to position [55, 0]
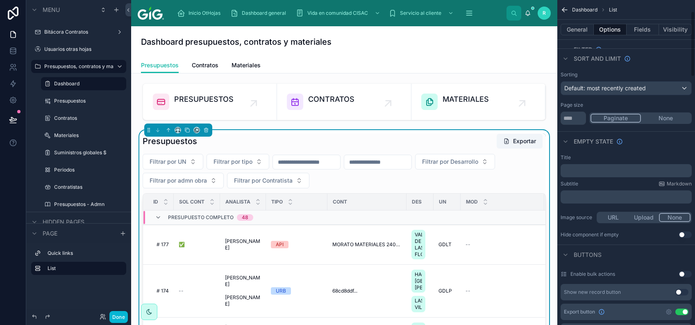
click at [686, 233] on button "Use setting" at bounding box center [685, 234] width 13 height 7
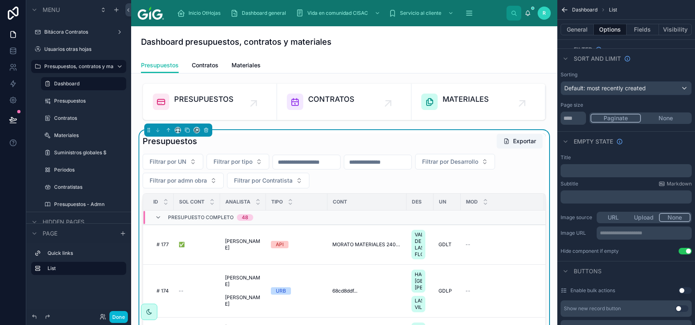
click at [686, 246] on div "**********" at bounding box center [627, 204] width 138 height 107
click at [688, 248] on button "Use setting" at bounding box center [685, 251] width 13 height 7
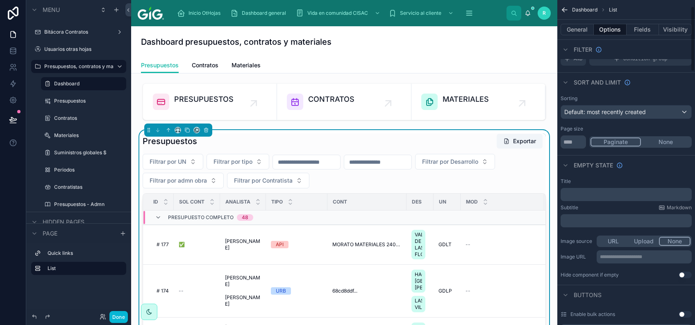
scroll to position [0, 0]
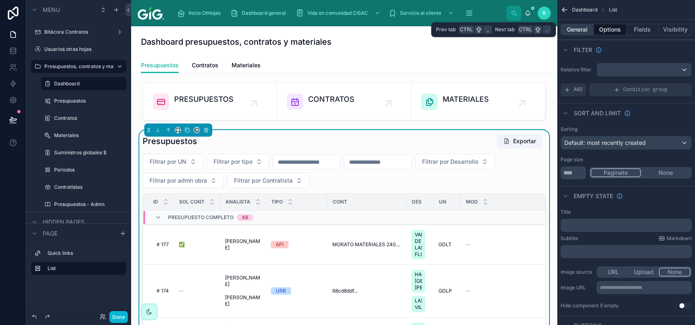
click at [583, 29] on button "General" at bounding box center [577, 29] width 33 height 11
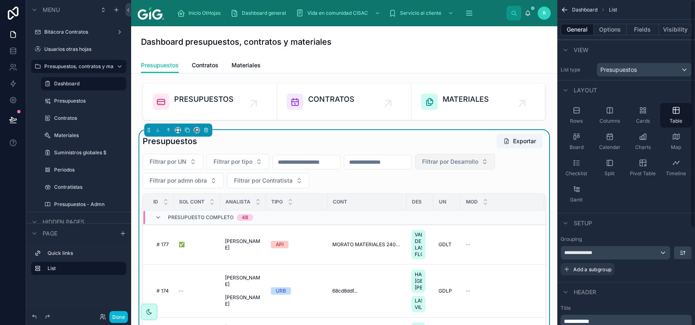
click at [478, 162] on span "Filtrar por Desarrollo" at bounding box center [450, 161] width 56 height 8
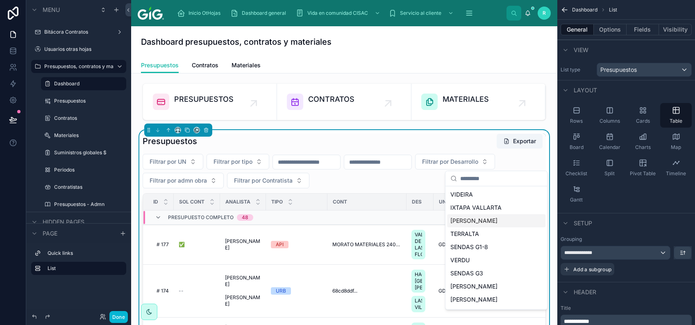
click at [501, 224] on div "[PERSON_NAME]" at bounding box center [496, 220] width 98 height 13
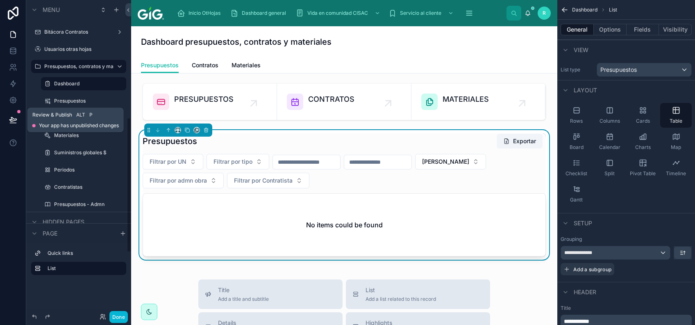
click at [6, 119] on button at bounding box center [13, 119] width 18 height 23
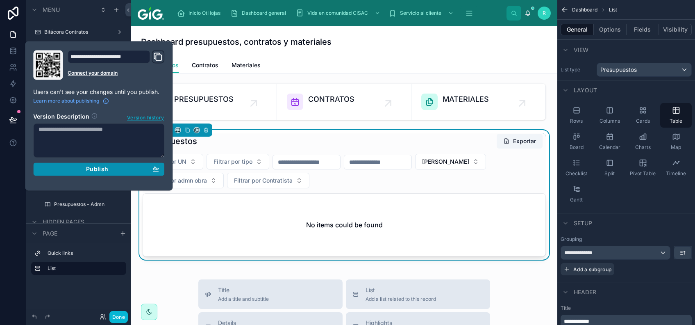
click at [93, 166] on span "Publish" at bounding box center [97, 168] width 22 height 7
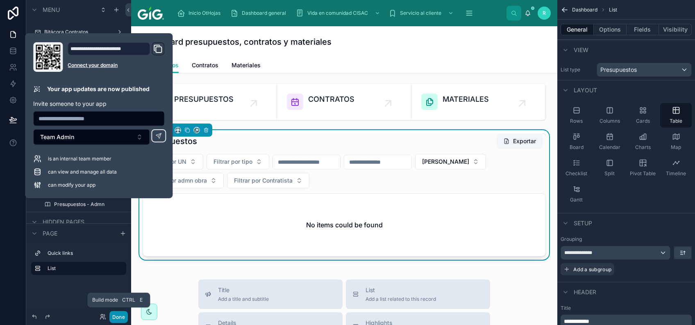
click at [120, 317] on button "Done" at bounding box center [118, 317] width 18 height 12
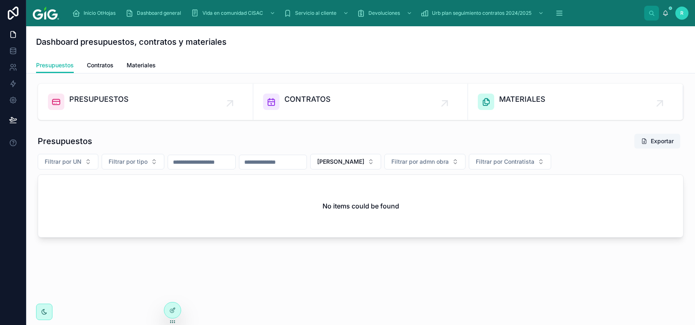
click at [523, 139] on div "Presupuestos Exportar" at bounding box center [361, 141] width 646 height 16
click at [381, 166] on button "[PERSON_NAME]" at bounding box center [345, 162] width 71 height 16
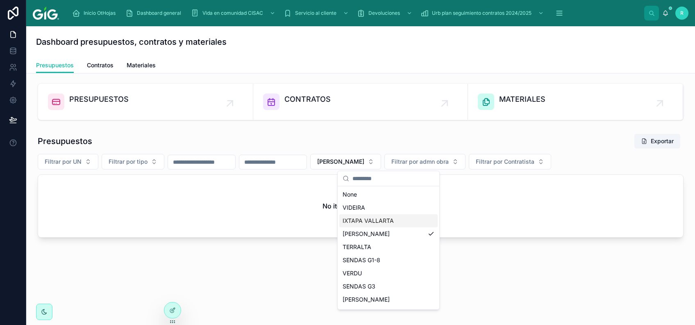
click at [397, 217] on div "IXTAPA VALLARTA" at bounding box center [388, 220] width 98 height 13
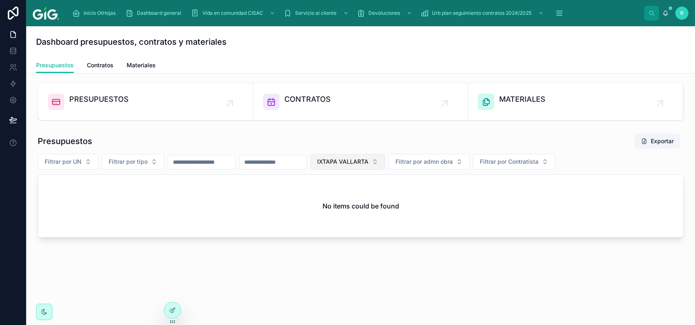
click at [385, 155] on button "IXTAPA VALLARTA" at bounding box center [347, 162] width 75 height 16
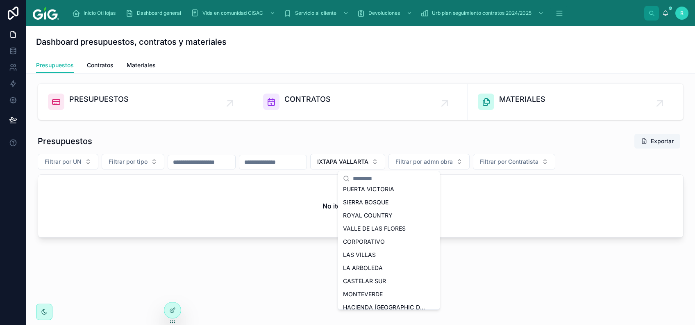
scroll to position [164, 0]
click at [403, 240] on div "LAS VILLAS" at bounding box center [389, 240] width 98 height 13
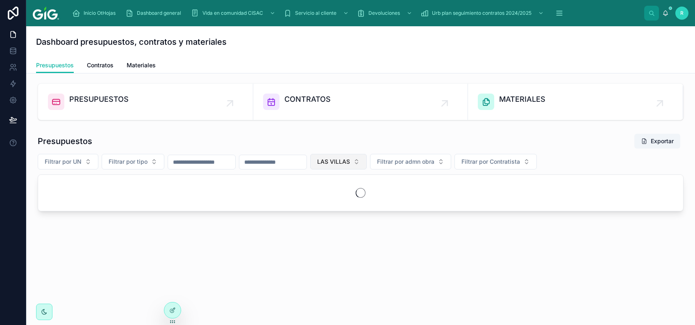
click at [350, 159] on span "LAS VILLAS" at bounding box center [333, 161] width 33 height 8
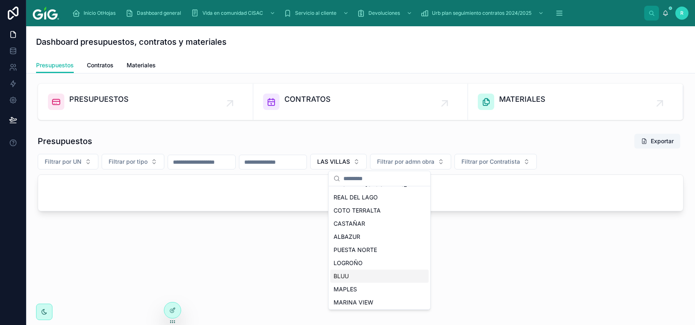
scroll to position [273, 0]
click at [373, 273] on div "BLUU" at bounding box center [379, 275] width 98 height 13
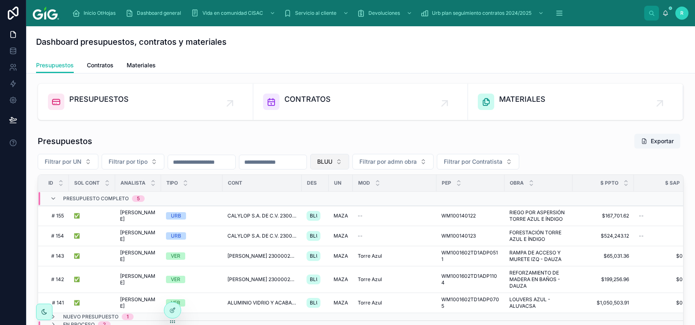
click at [333, 158] on span "BLUU" at bounding box center [324, 161] width 15 height 8
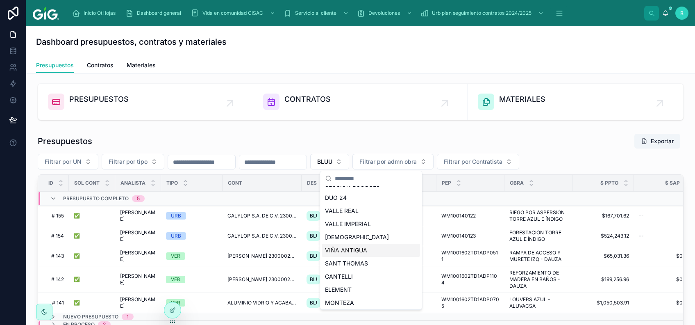
scroll to position [492, 0]
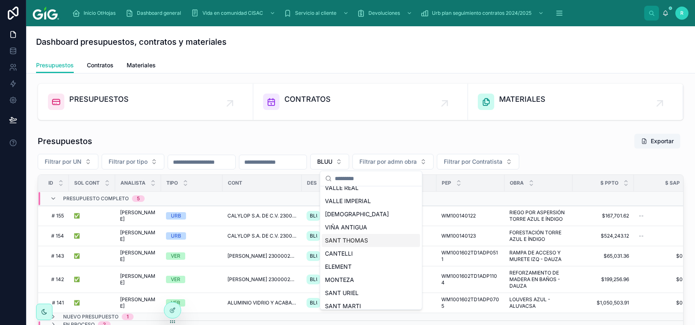
click at [376, 237] on div "SANT THOMAS" at bounding box center [371, 240] width 98 height 13
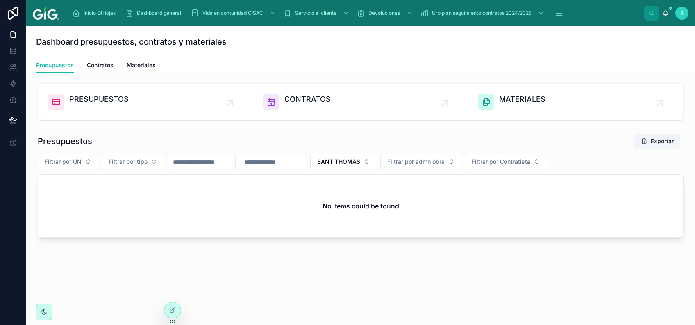
click at [341, 141] on div "Presupuestos Exportar" at bounding box center [361, 141] width 646 height 16
click at [82, 91] on link "PRESUPUESTOS" at bounding box center [145, 102] width 215 height 36
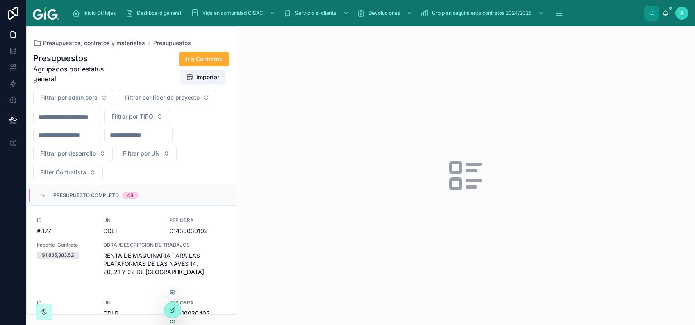
click at [168, 316] on div at bounding box center [172, 310] width 16 height 16
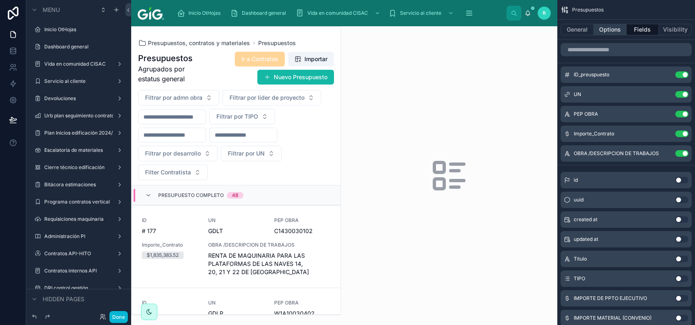
click at [613, 32] on button "Options" at bounding box center [610, 29] width 33 height 11
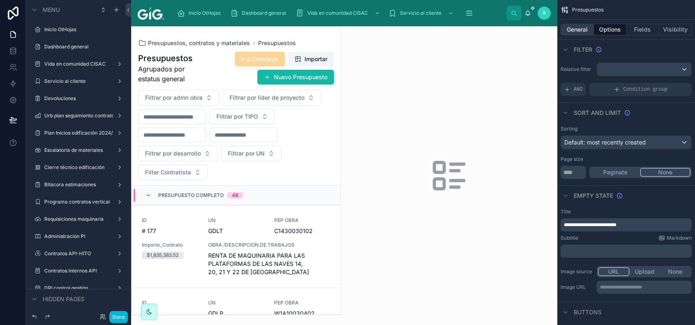
click at [576, 33] on button "General" at bounding box center [577, 29] width 33 height 11
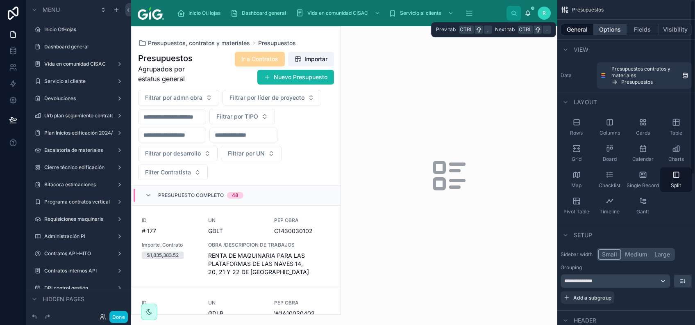
click at [613, 32] on button "Options" at bounding box center [610, 29] width 33 height 11
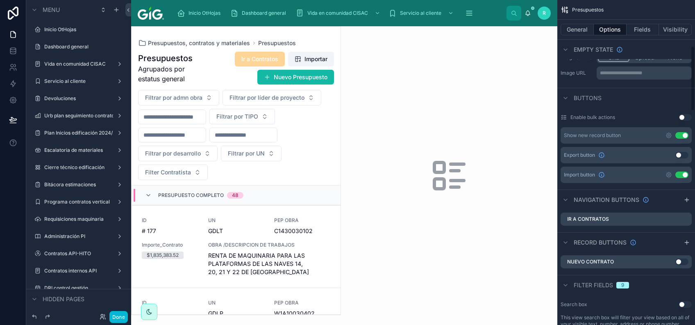
scroll to position [273, 0]
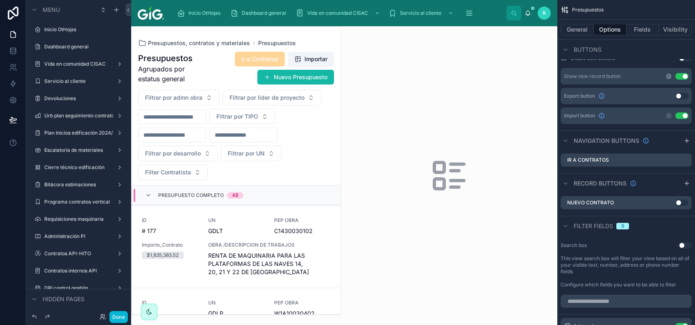
click at [669, 75] on icon "scrollable content" at bounding box center [669, 76] width 7 height 7
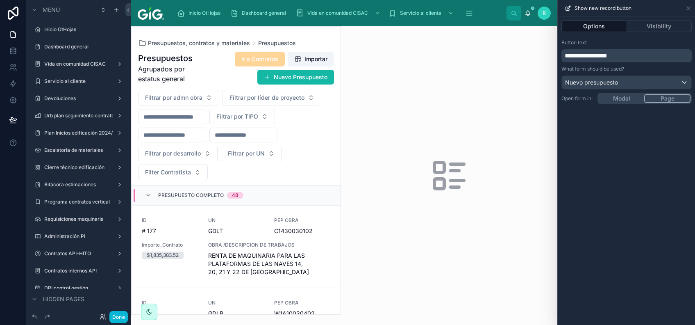
click at [654, 32] on div "Options Visibility" at bounding box center [626, 26] width 137 height 20
drag, startPoint x: 654, startPoint y: 32, endPoint x: 661, endPoint y: 24, distance: 10.5
click at [661, 24] on button "Visibility" at bounding box center [659, 26] width 65 height 11
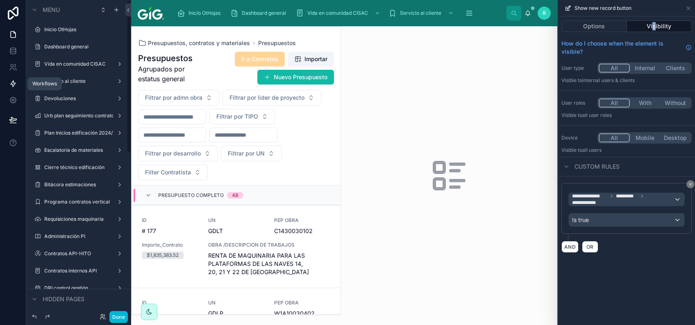
click at [13, 85] on icon at bounding box center [13, 84] width 5 height 6
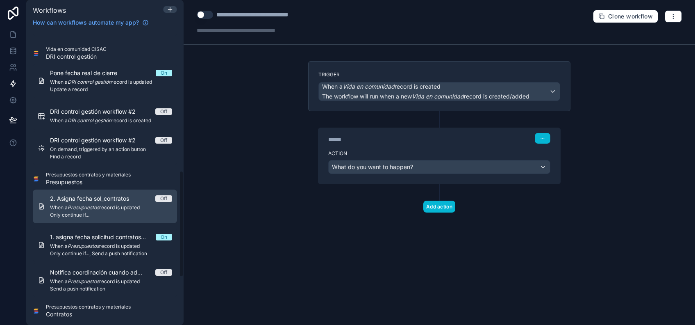
scroll to position [383, 0]
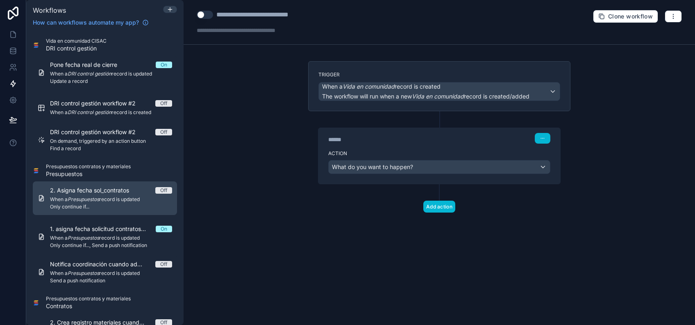
click at [136, 203] on span "Only continue if..." at bounding box center [111, 206] width 122 height 7
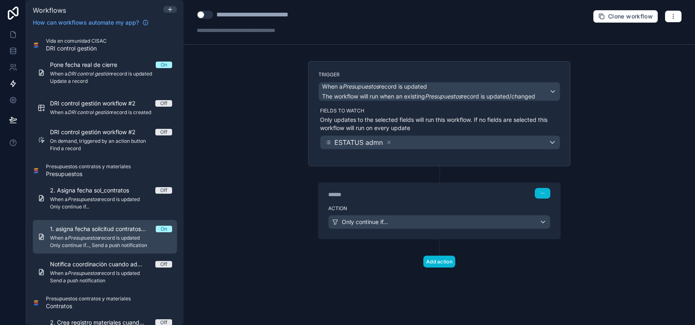
click at [128, 244] on span "Only continue if..., Send a push notification" at bounding box center [111, 245] width 122 height 7
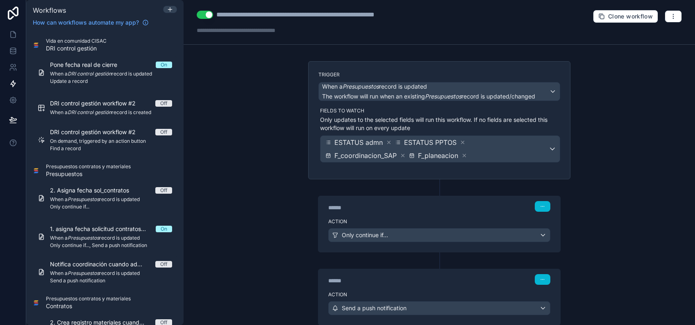
click at [425, 216] on div "Action Only continue if..." at bounding box center [440, 233] width 242 height 37
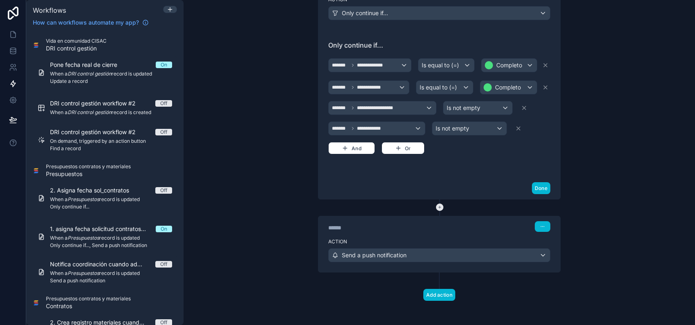
scroll to position [223, 0]
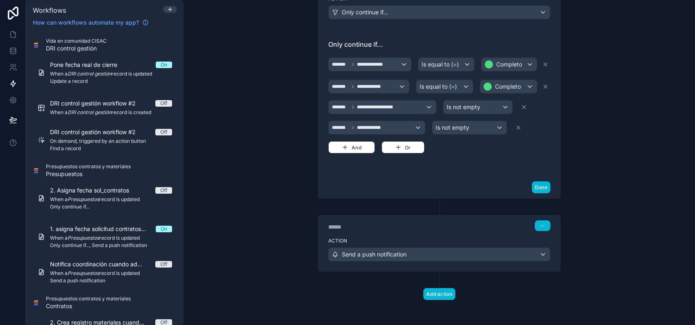
click at [440, 238] on label "Action" at bounding box center [439, 240] width 222 height 7
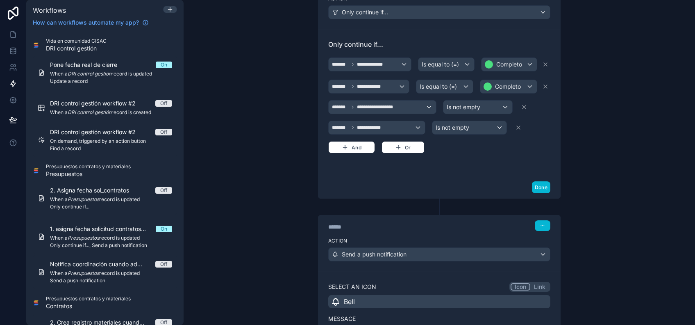
scroll to position [410, 0]
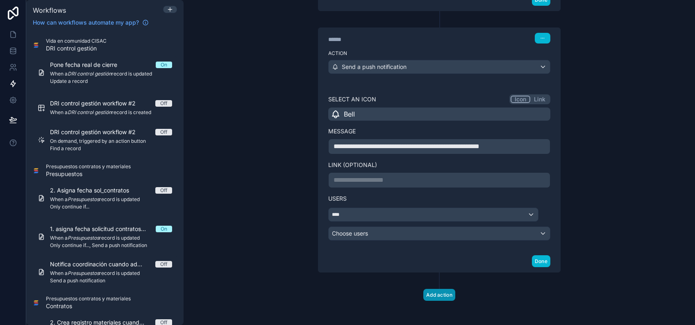
click at [444, 290] on button "Add action" at bounding box center [440, 295] width 32 height 12
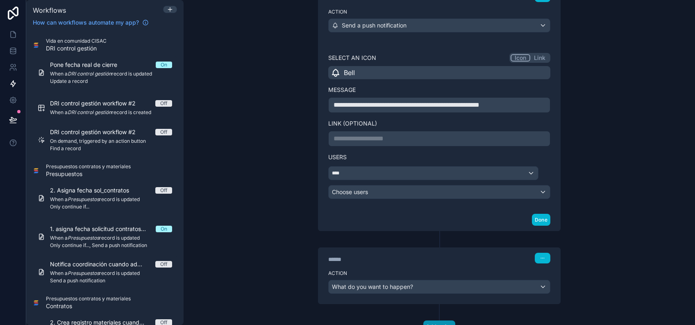
scroll to position [483, 0]
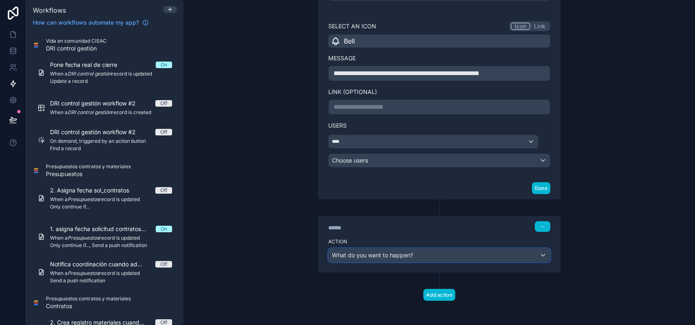
click at [385, 251] on span "What do you want to happen?" at bounding box center [372, 254] width 81 height 7
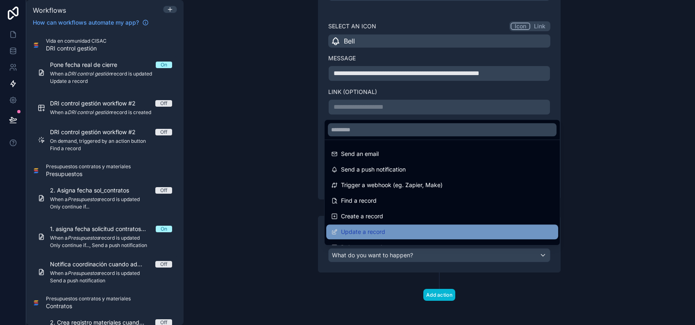
click at [410, 230] on div "Update a record" at bounding box center [442, 232] width 222 height 10
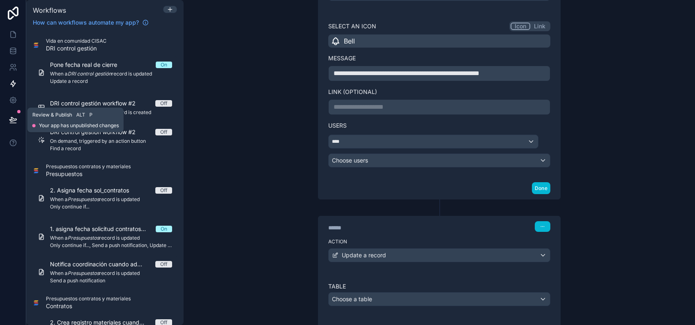
click at [12, 123] on icon at bounding box center [13, 120] width 8 height 8
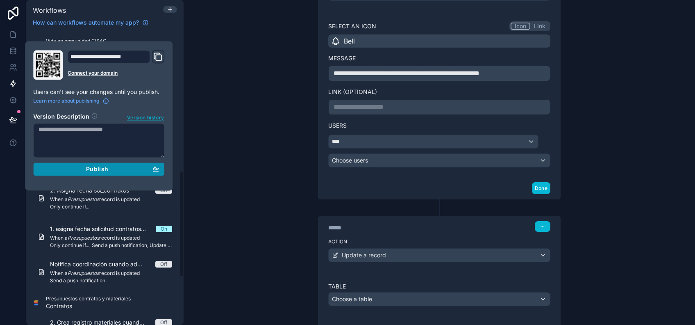
click at [121, 167] on div "Publish" at bounding box center [99, 168] width 121 height 7
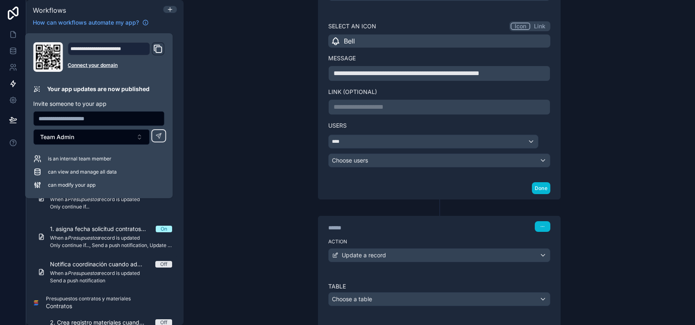
click at [385, 264] on div "Action Update a record" at bounding box center [440, 253] width 242 height 37
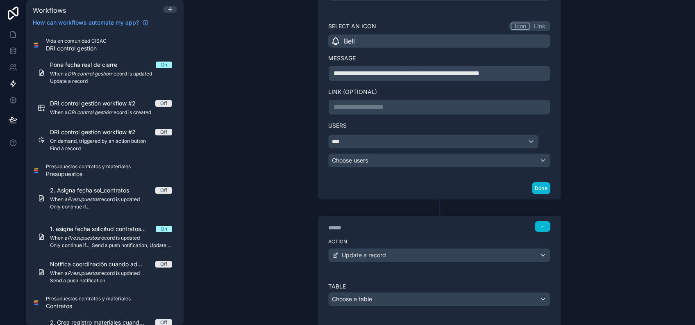
click at [425, 238] on label "Action" at bounding box center [439, 241] width 222 height 7
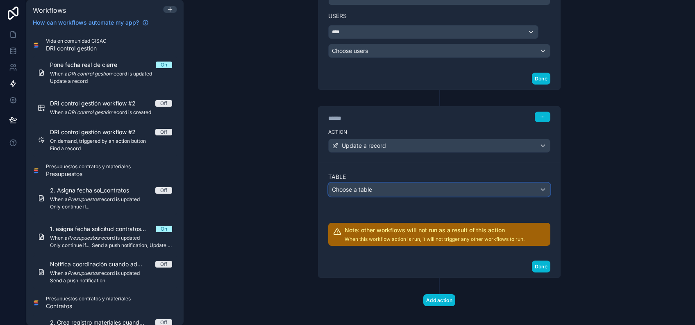
click at [405, 187] on div "Choose a table" at bounding box center [439, 189] width 221 height 13
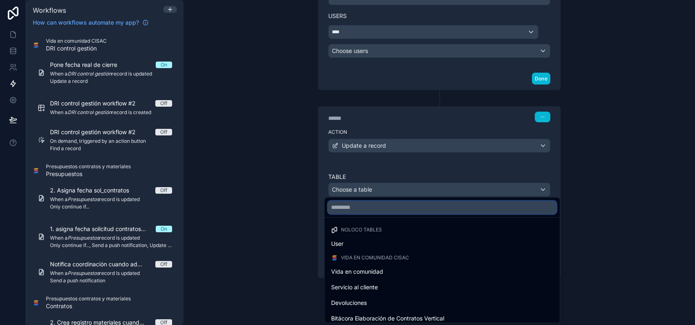
click at [404, 208] on input "text" at bounding box center [442, 206] width 229 height 13
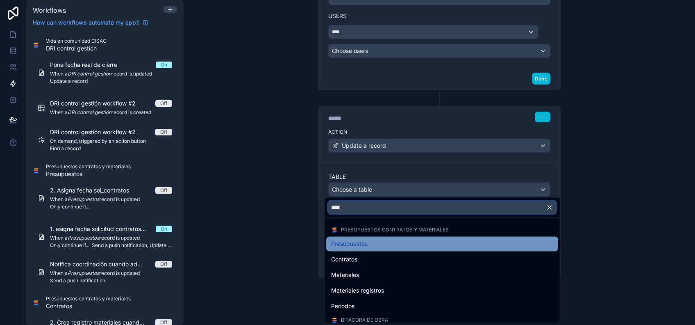
type input "****"
click at [381, 244] on div "Presupuestos" at bounding box center [442, 244] width 222 height 10
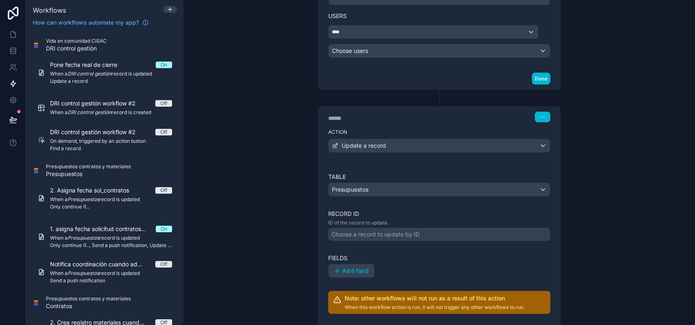
click at [409, 235] on div "Choose a record to update by ID" at bounding box center [376, 234] width 88 height 8
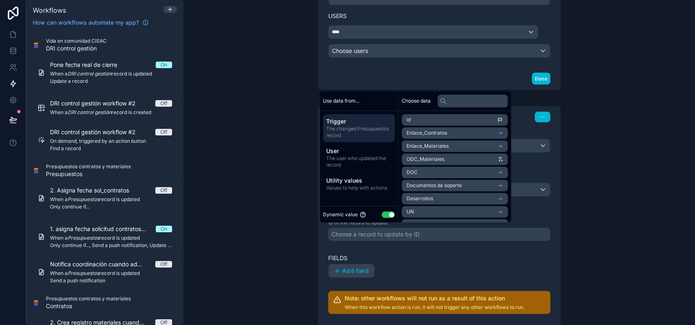
click at [461, 121] on li "id" at bounding box center [455, 119] width 106 height 11
click at [420, 275] on div "Add field" at bounding box center [439, 271] width 222 height 14
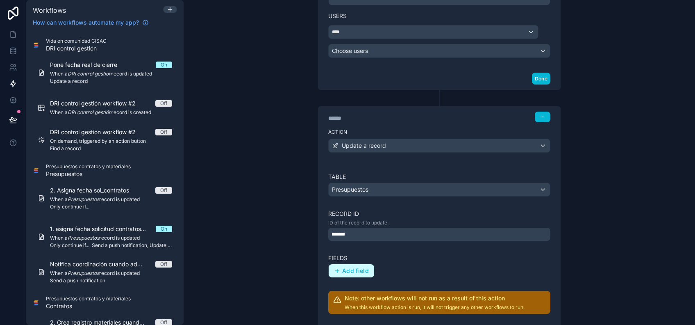
click at [352, 273] on button "Add field" at bounding box center [352, 270] width 46 height 13
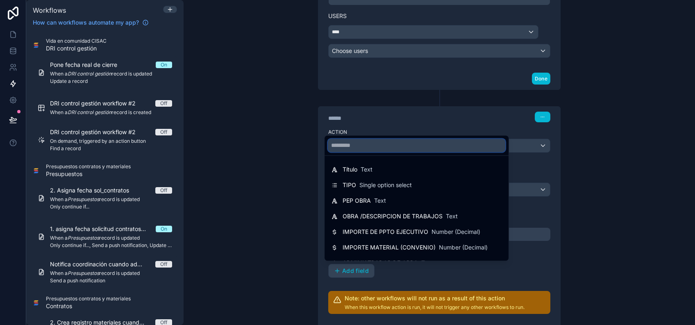
click at [382, 148] on input "text" at bounding box center [417, 145] width 178 height 13
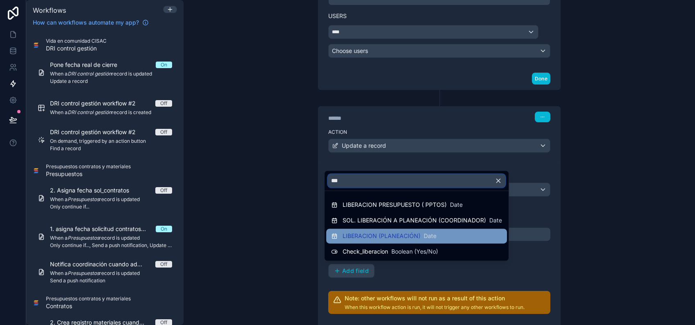
type input "***"
click at [446, 235] on div "LIBERACION (PLANEACIÓN) Date" at bounding box center [416, 236] width 171 height 10
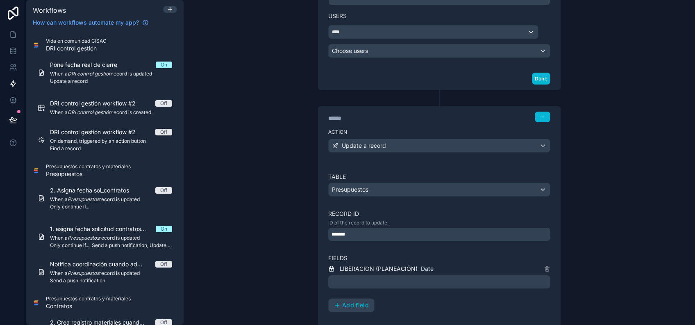
click at [384, 281] on div at bounding box center [439, 281] width 222 height 13
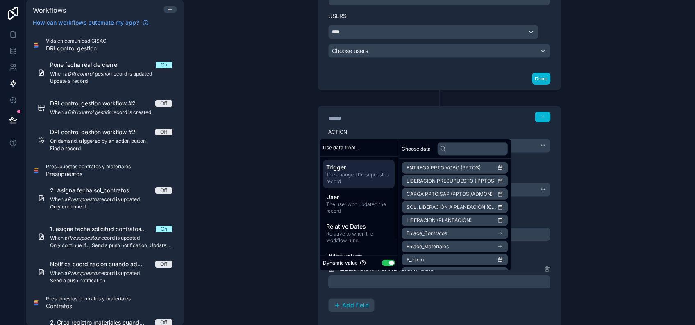
click at [386, 266] on button "Use setting" at bounding box center [388, 263] width 13 height 7
select select "****"
select select "*"
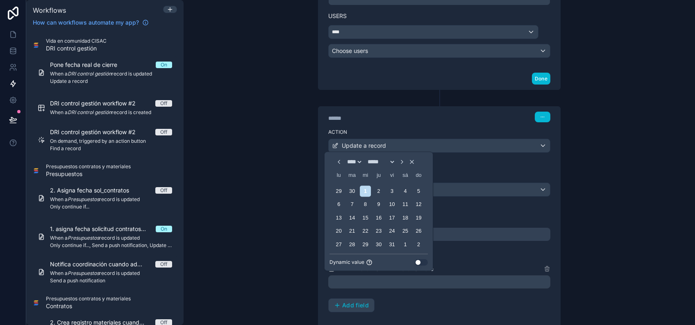
click at [420, 262] on button "Use setting" at bounding box center [421, 262] width 13 height 7
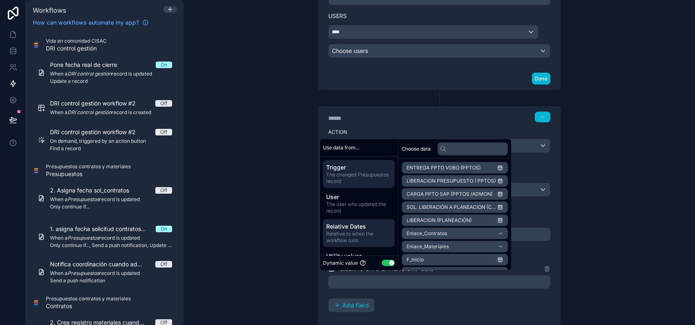
click at [367, 232] on span "Relative to when the workflow runs" at bounding box center [358, 236] width 65 height 13
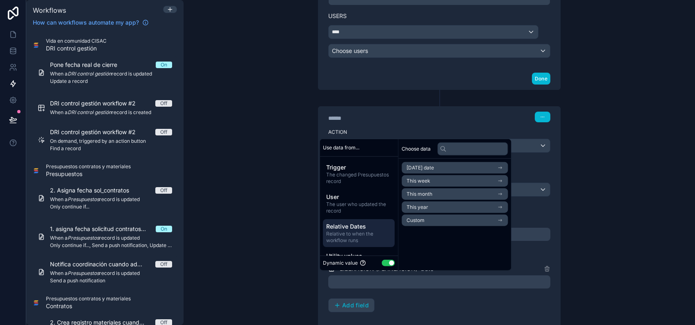
click at [453, 167] on li "[DATE] date" at bounding box center [455, 167] width 106 height 11
click at [444, 182] on li "Now" at bounding box center [455, 182] width 106 height 11
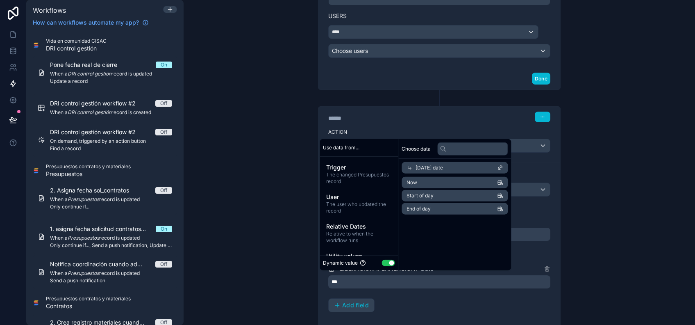
click at [447, 283] on div "***" at bounding box center [439, 281] width 222 height 13
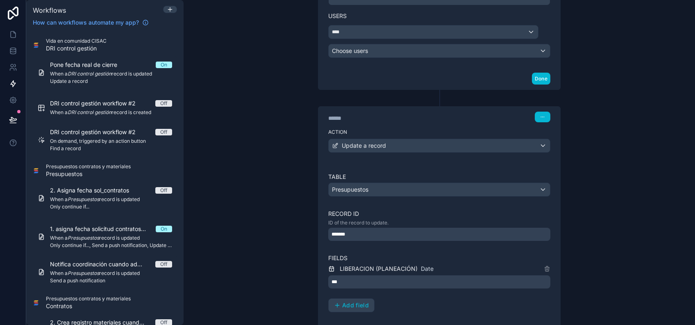
click at [574, 190] on div "**********" at bounding box center [440, 162] width 512 height 325
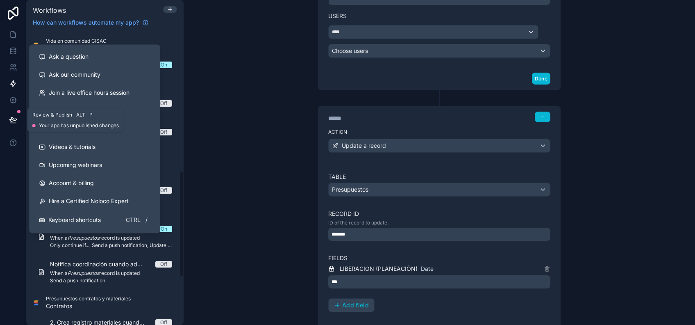
click at [14, 118] on icon at bounding box center [12, 119] width 7 height 4
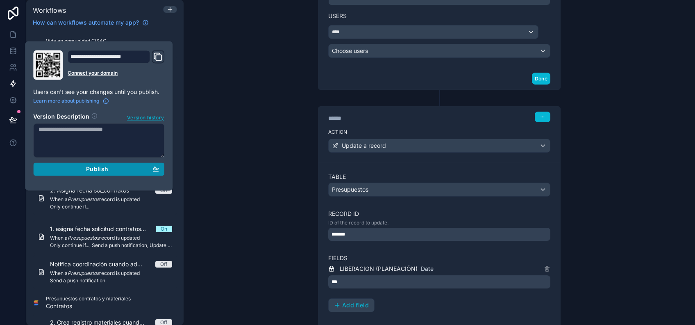
click at [84, 169] on div "Publish" at bounding box center [99, 168] width 121 height 7
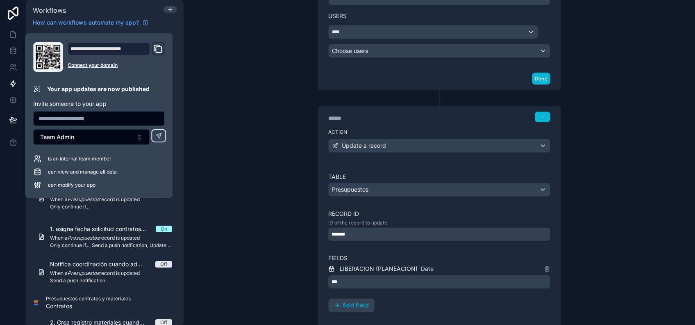
click at [264, 98] on div "**********" at bounding box center [440, 162] width 512 height 325
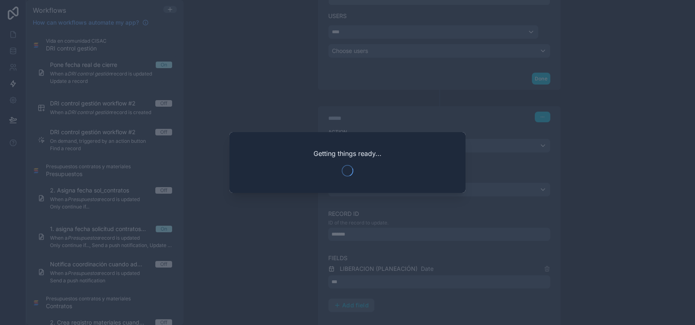
click at [11, 34] on div at bounding box center [347, 162] width 695 height 325
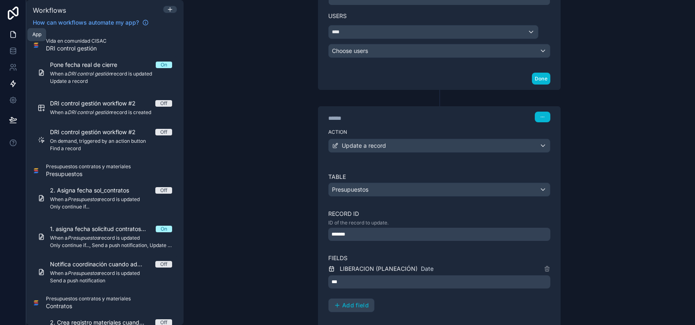
click at [13, 37] on icon at bounding box center [13, 35] width 5 height 6
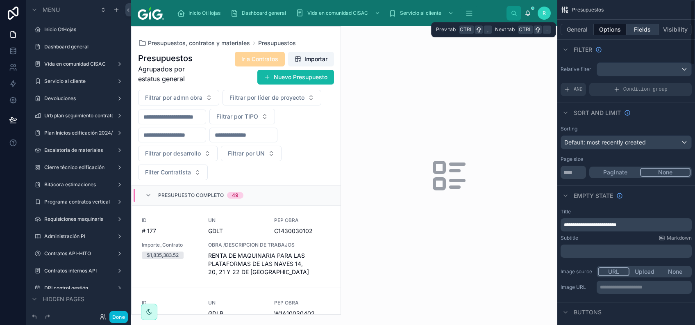
click at [644, 28] on button "Fields" at bounding box center [643, 29] width 33 height 11
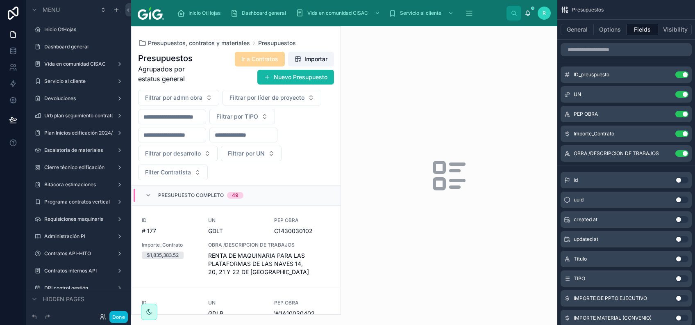
click at [207, 65] on div at bounding box center [236, 171] width 209 height 288
click at [585, 32] on button "General" at bounding box center [577, 29] width 33 height 11
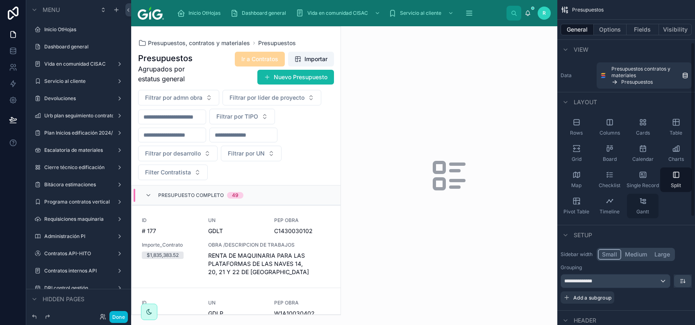
scroll to position [280, 0]
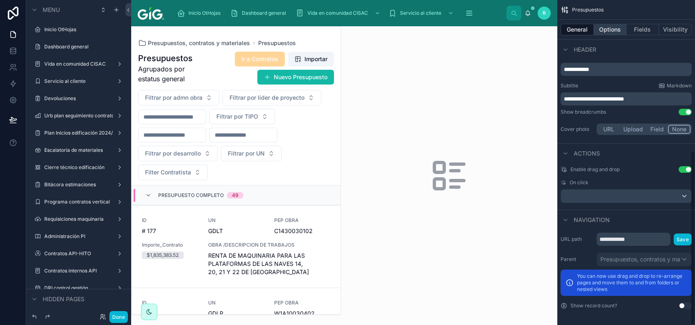
click at [613, 28] on button "Options" at bounding box center [610, 29] width 33 height 11
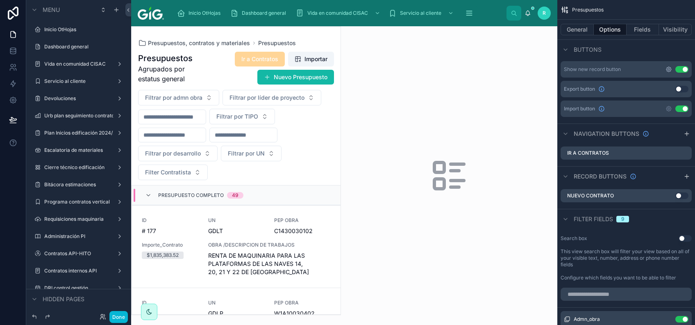
click at [670, 69] on icon "scrollable content" at bounding box center [669, 69] width 2 height 2
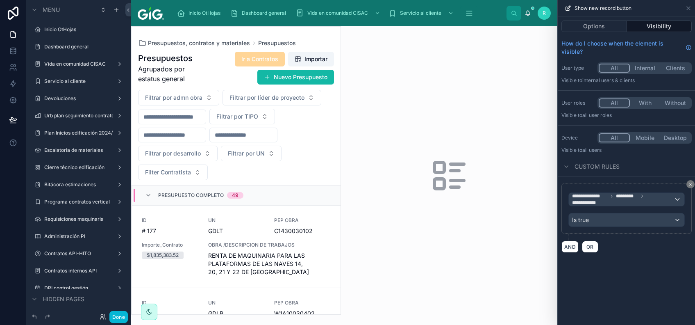
click at [658, 261] on div "**********" at bounding box center [626, 170] width 137 height 308
click at [690, 7] on icon at bounding box center [688, 8] width 3 height 3
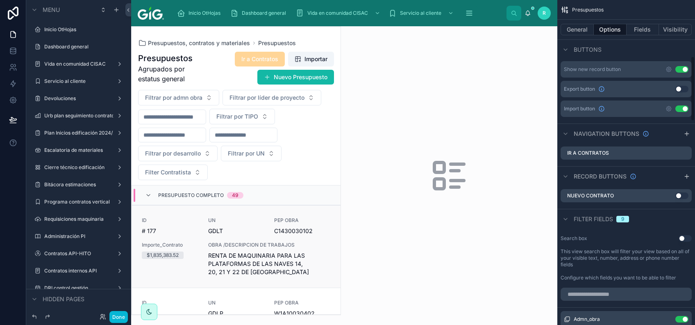
click at [295, 262] on span "RENTA DE MAQUINARIA PARA LAS PLATAFORMAS DE LAS NAVES 14, 20, 21 Y 22 DE [GEOGR…" at bounding box center [269, 263] width 123 height 25
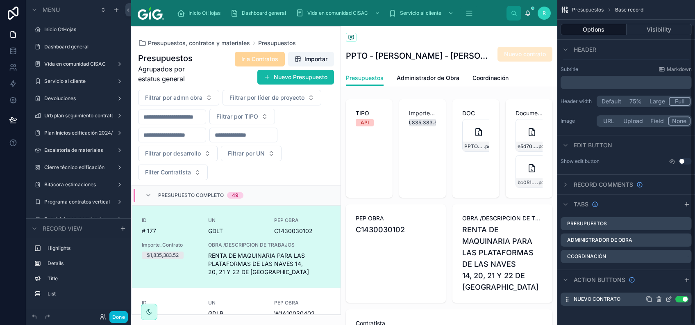
scroll to position [20, 0]
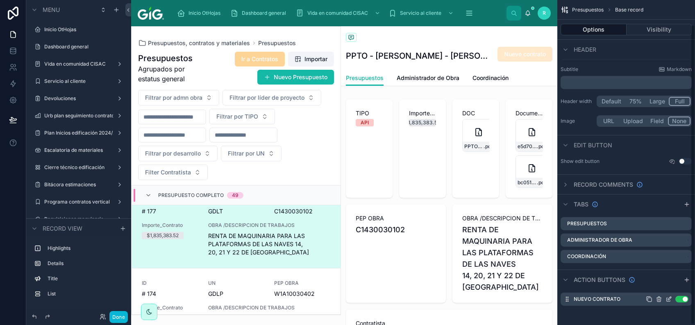
click at [668, 296] on icon "scrollable content" at bounding box center [669, 299] width 7 height 7
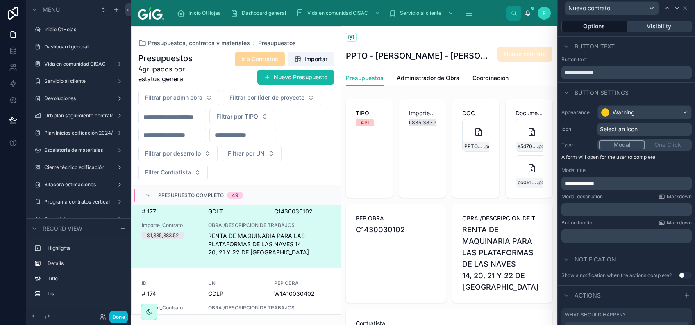
click at [664, 26] on button "Visibility" at bounding box center [659, 26] width 65 height 11
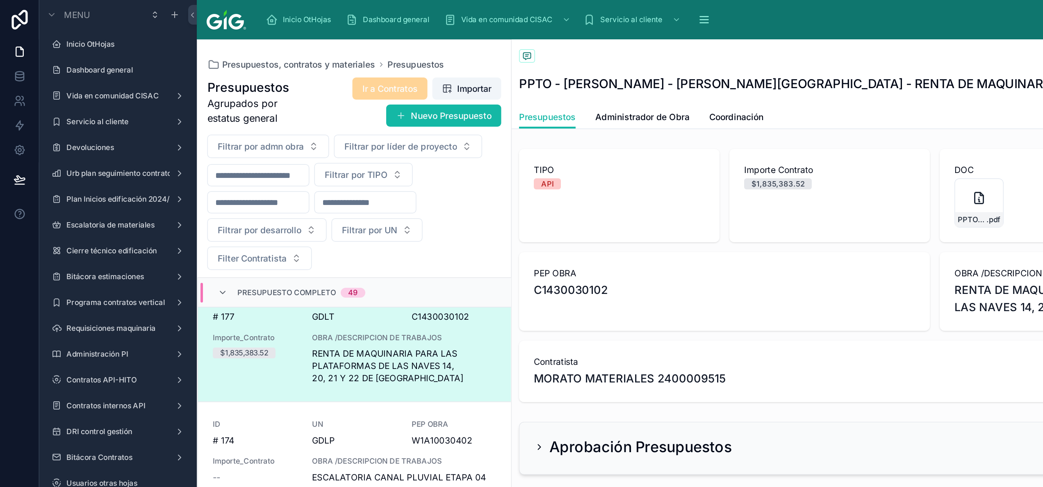
scroll to position [0, 0]
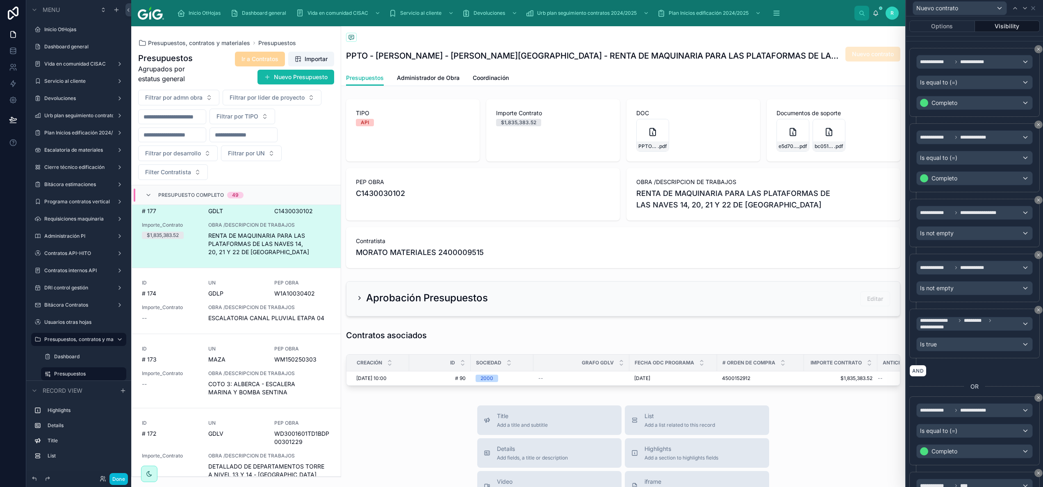
drag, startPoint x: 657, startPoint y: 2, endPoint x: 593, endPoint y: 40, distance: 74.8
click at [593, 40] on div "Presupuestos" at bounding box center [623, 38] width 554 height 10
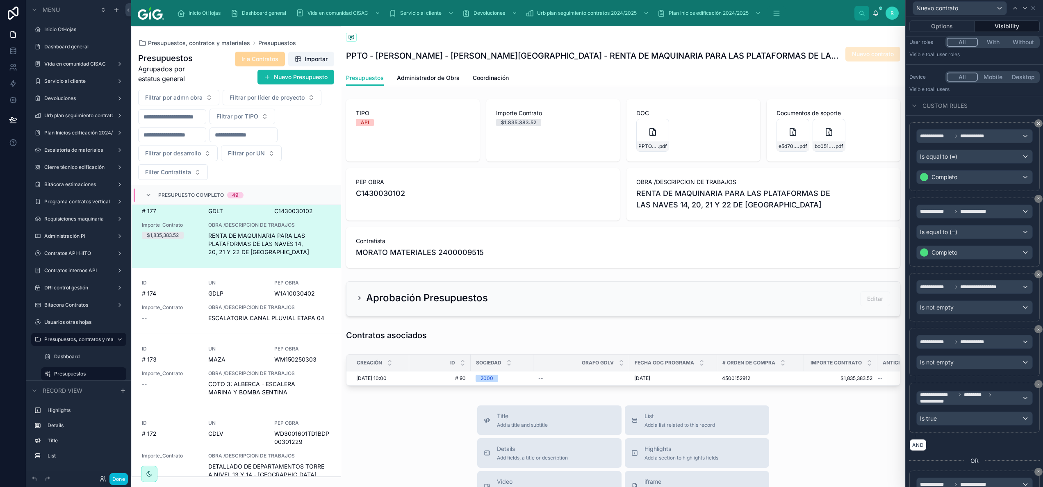
scroll to position [82, 0]
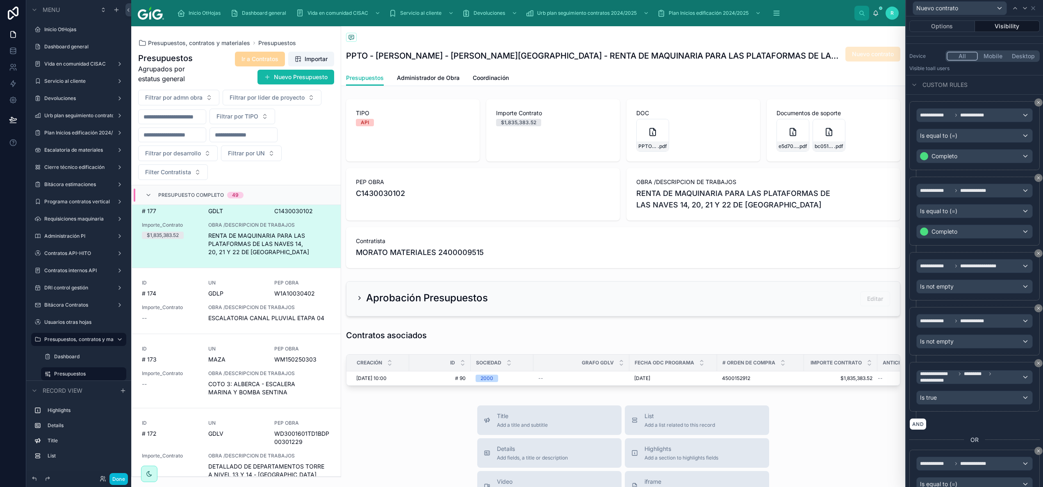
click at [695, 91] on div "Custom rules" at bounding box center [974, 85] width 137 height 20
click at [695, 81] on div "Custom rules" at bounding box center [974, 85] width 137 height 20
